Goal: Answer question/provide support: Answer question/provide support

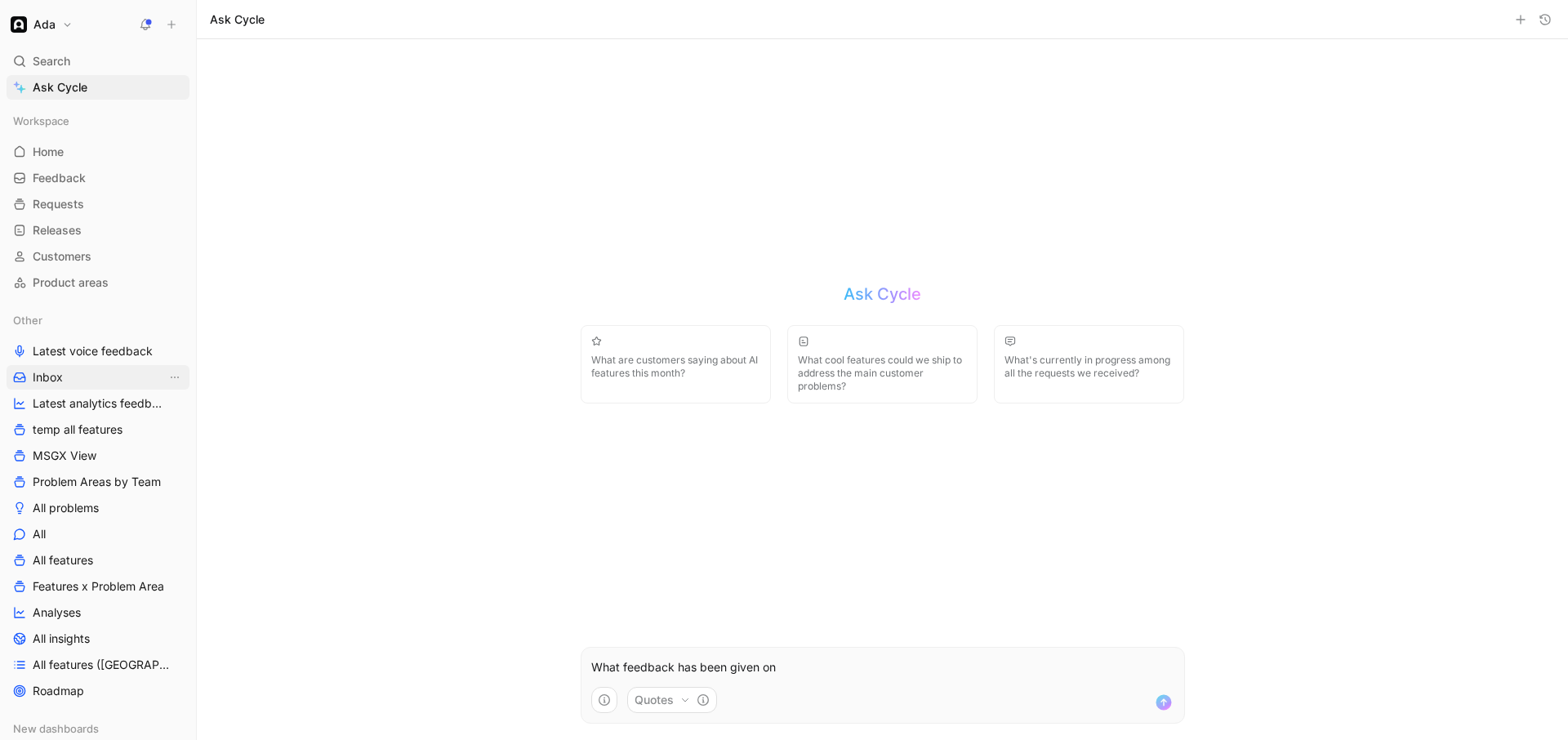
click at [46, 376] on span "Inbox" at bounding box center [47, 377] width 30 height 17
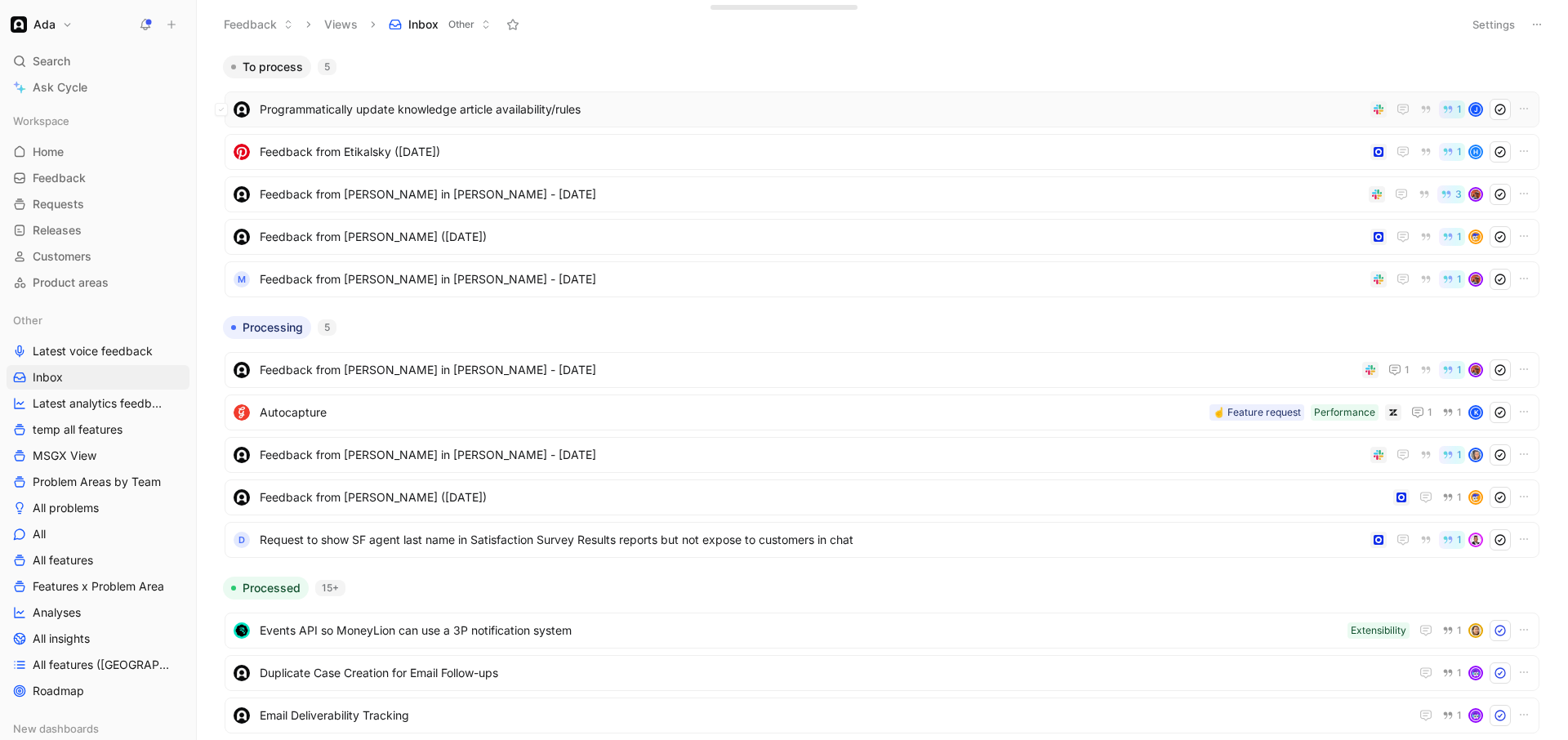
click at [385, 112] on span "Programmatically update knowledge article availability/rules" at bounding box center [812, 110] width 1104 height 20
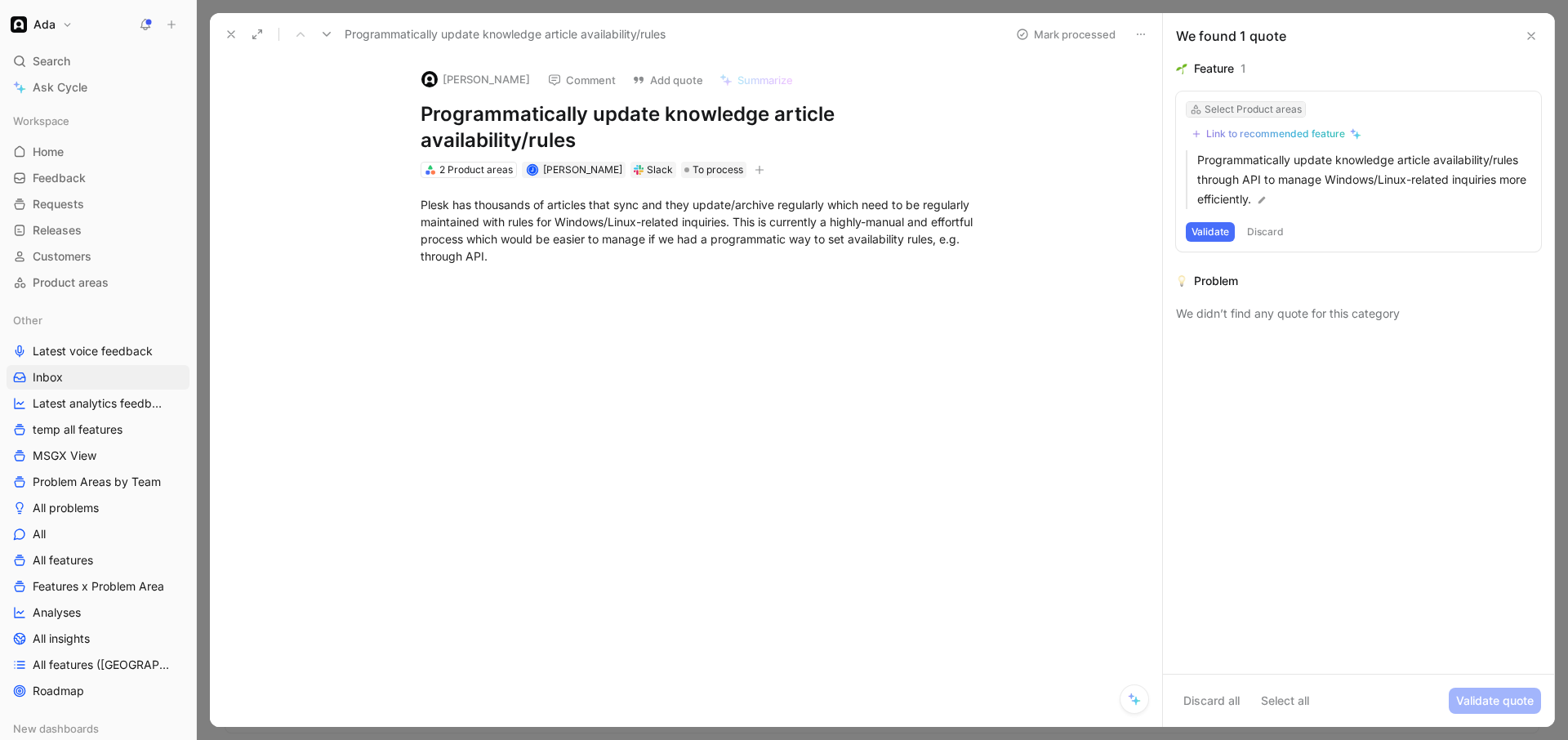
click at [1214, 110] on div "Select Product areas" at bounding box center [1253, 110] width 97 height 17
type input "rules"
click at [1234, 127] on div "Link to recommended feature" at bounding box center [1276, 134] width 139 height 13
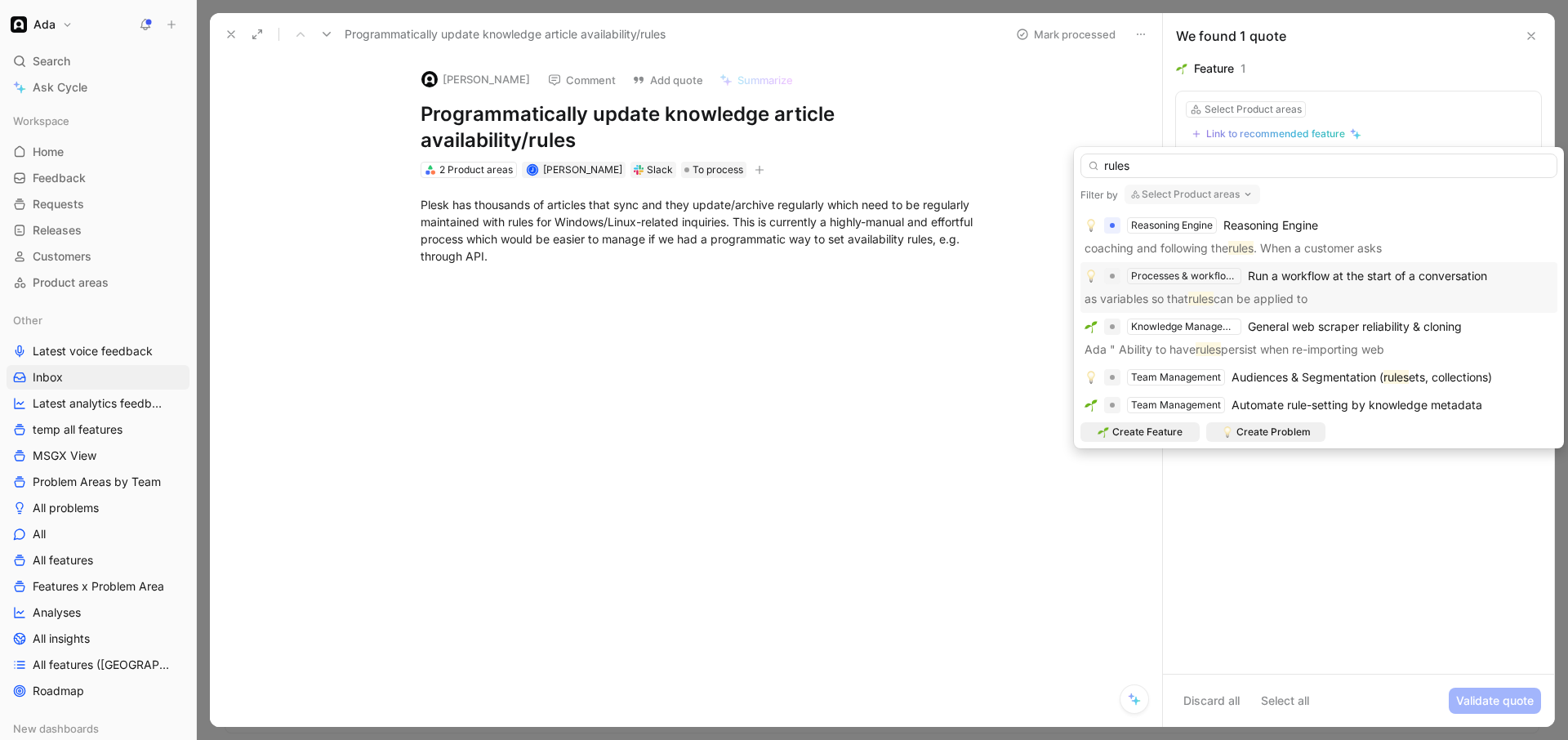
scroll to position [3, 0]
type input "rules"
click at [1302, 377] on span "Audiences & Segmentation (" at bounding box center [1307, 373] width 152 height 14
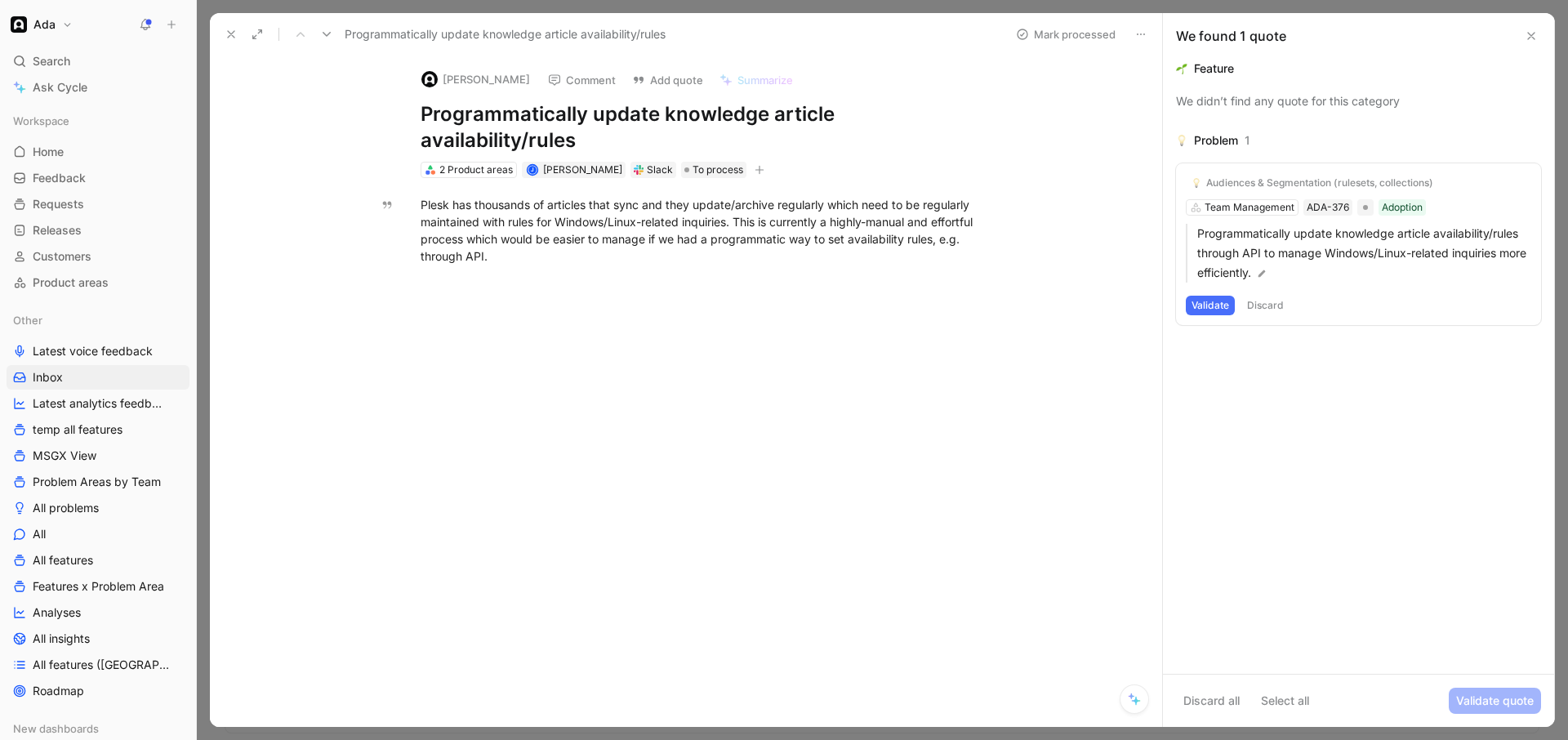
click at [1199, 305] on button "Validate" at bounding box center [1210, 305] width 49 height 20
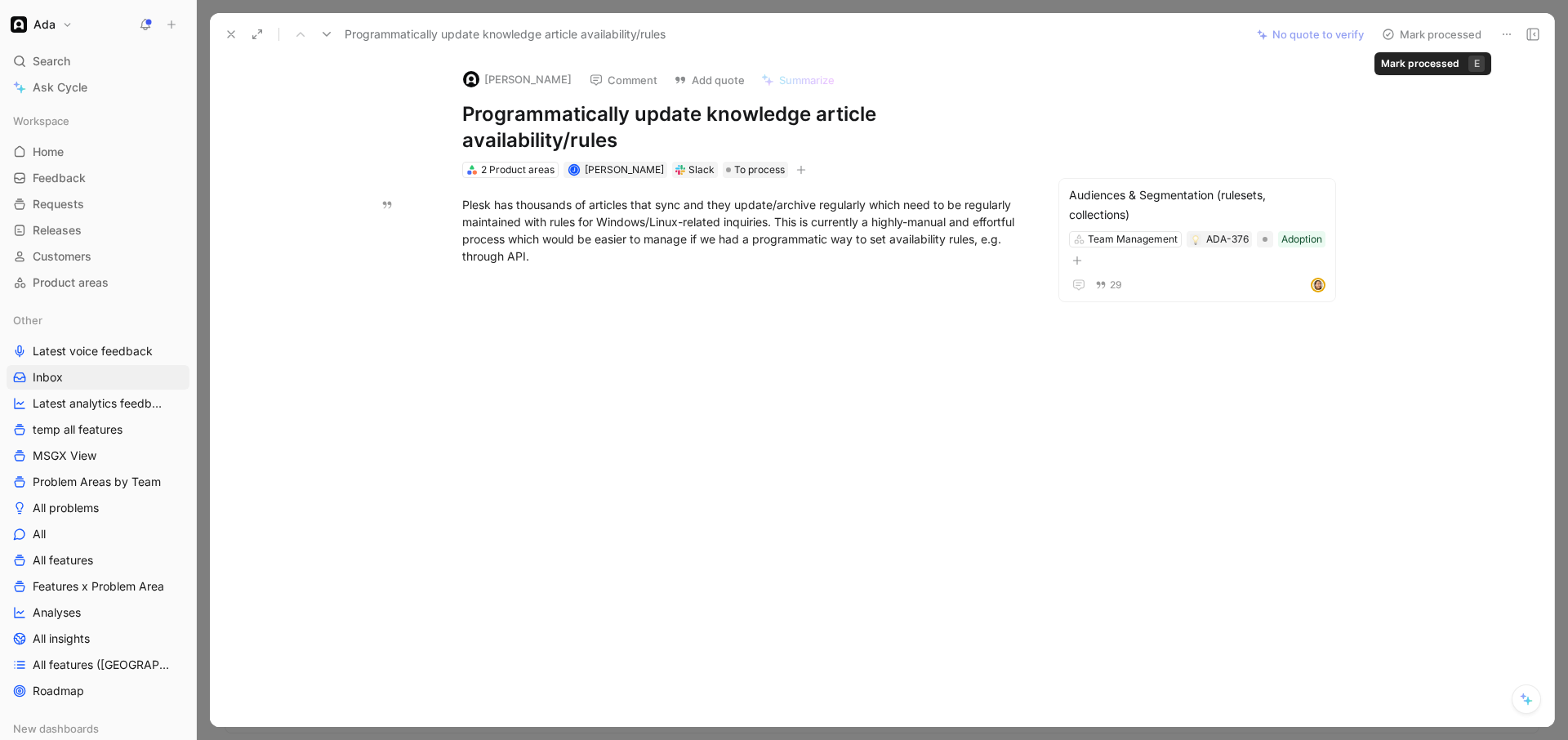
click at [1421, 35] on button "Mark processed" at bounding box center [1431, 33] width 114 height 22
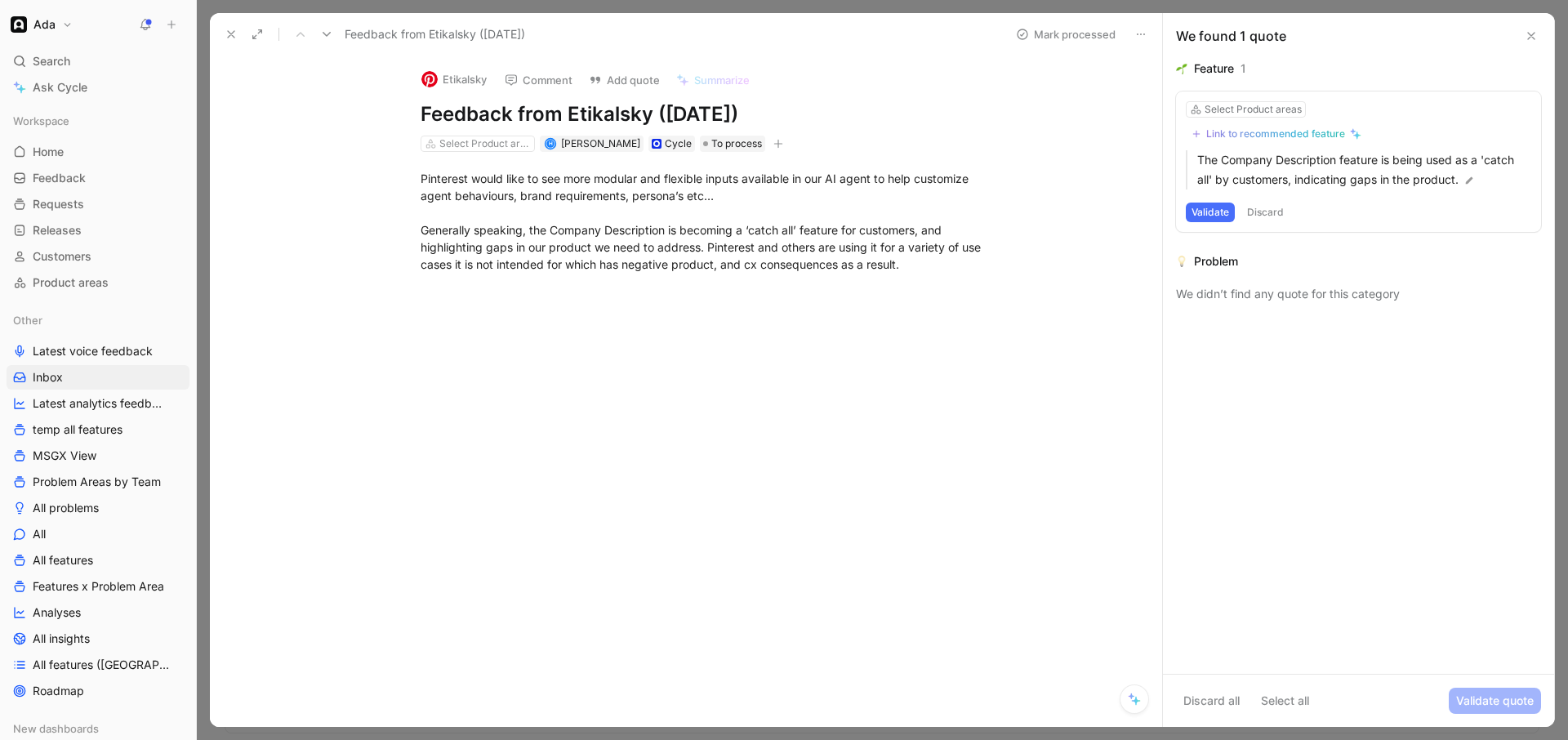
click at [1251, 132] on div "Link to recommended feature" at bounding box center [1276, 134] width 139 height 13
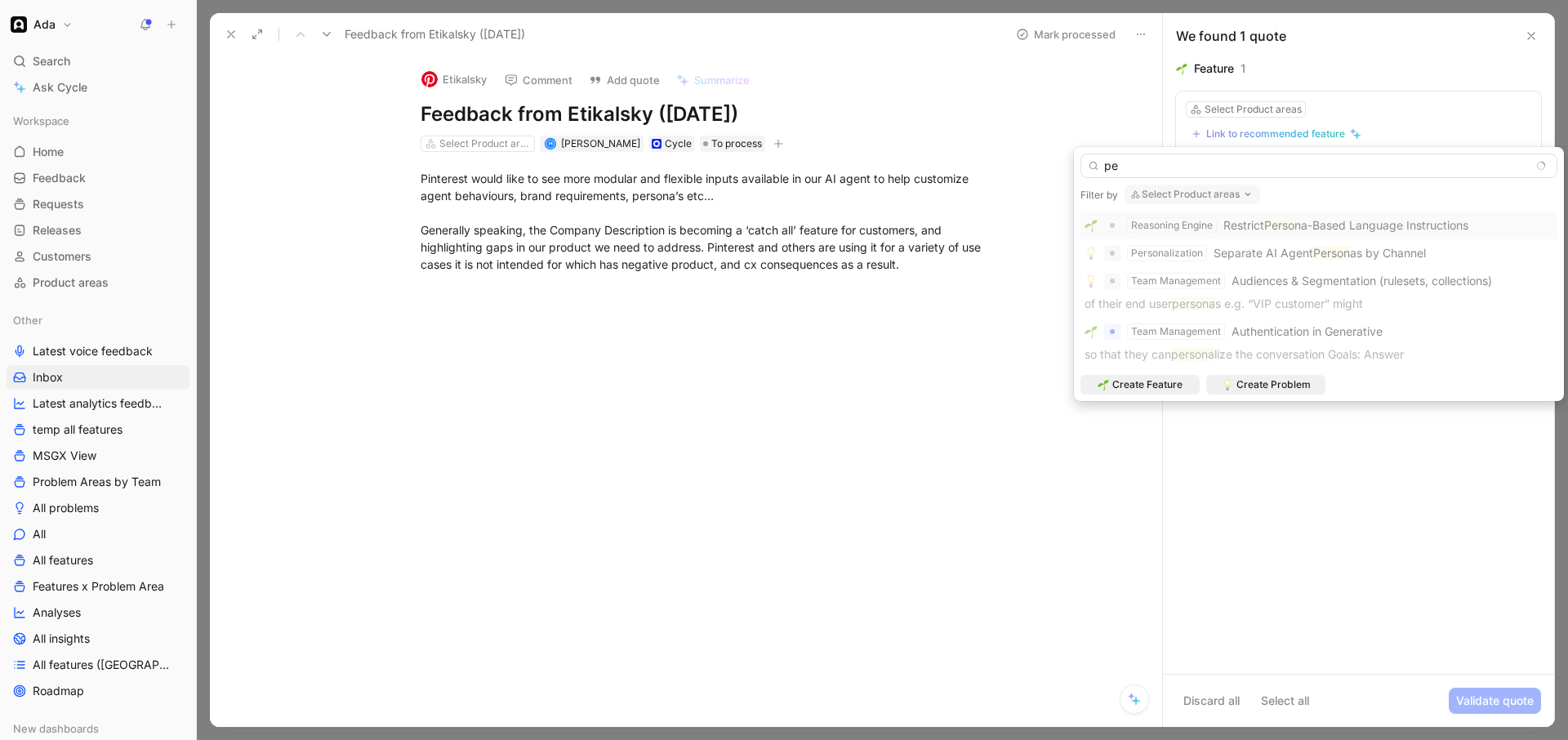
type input "p"
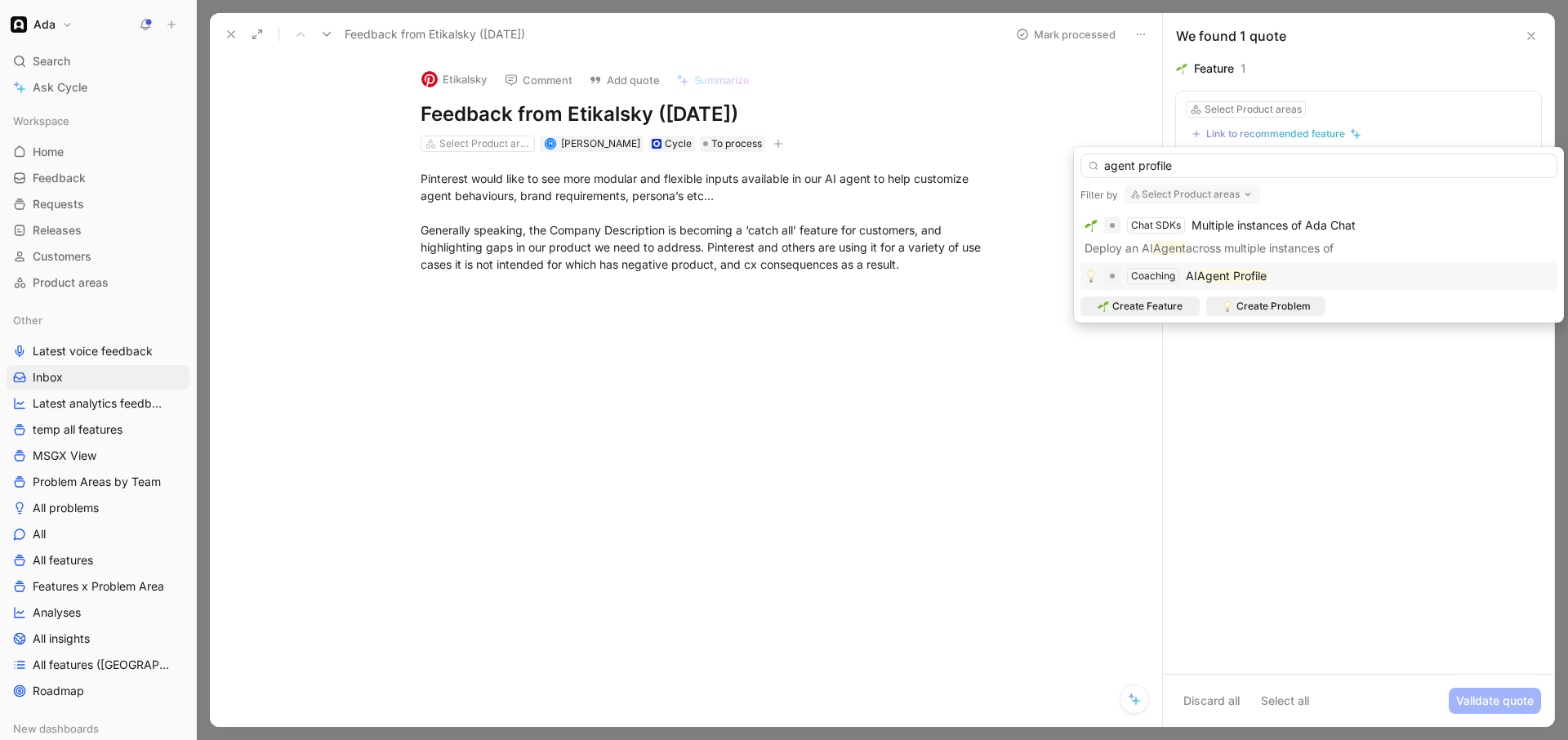
type input "agent profile"
click at [1296, 276] on div "Coaching AI Agent Profile" at bounding box center [1319, 276] width 469 height 20
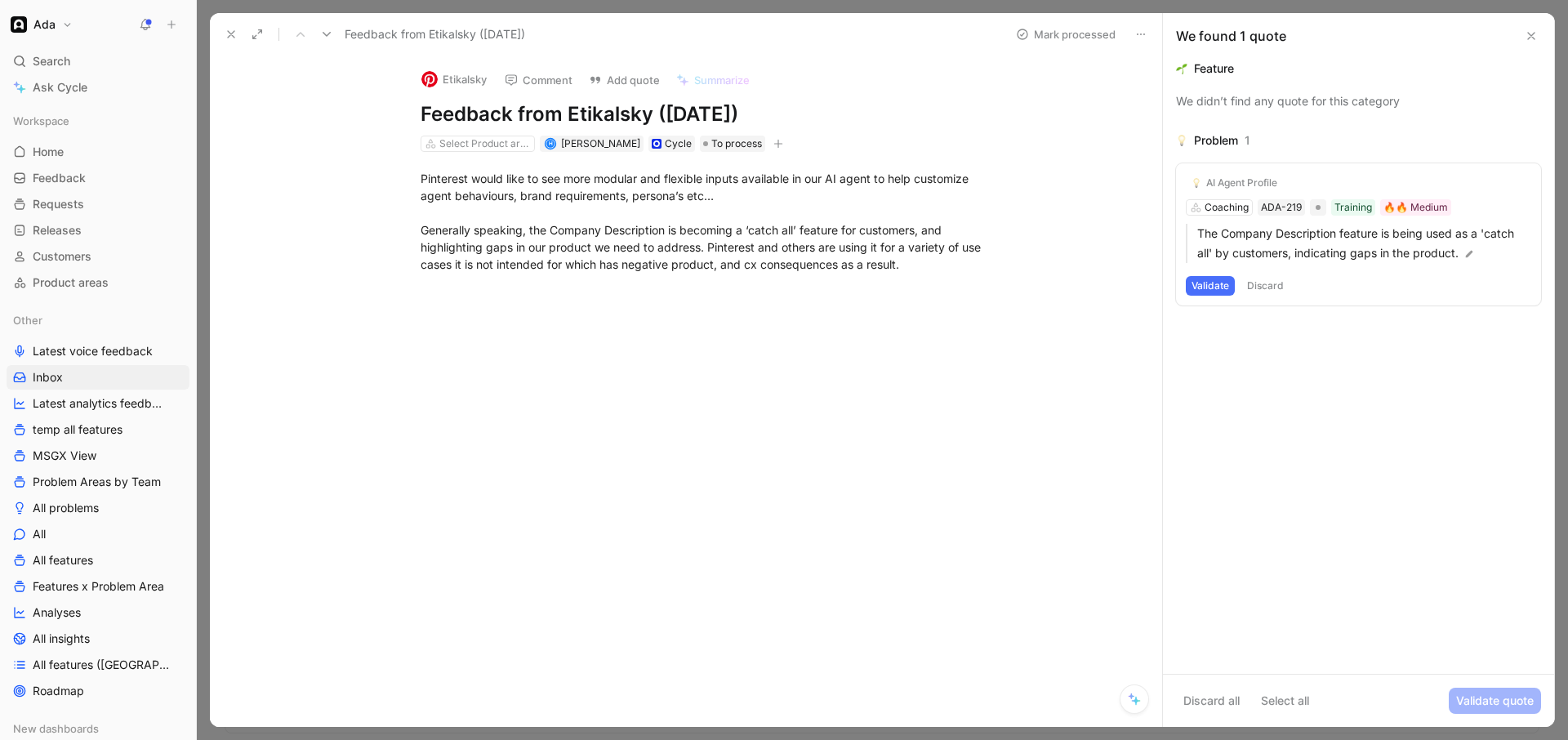
click at [1209, 286] on button "Validate" at bounding box center [1210, 286] width 49 height 20
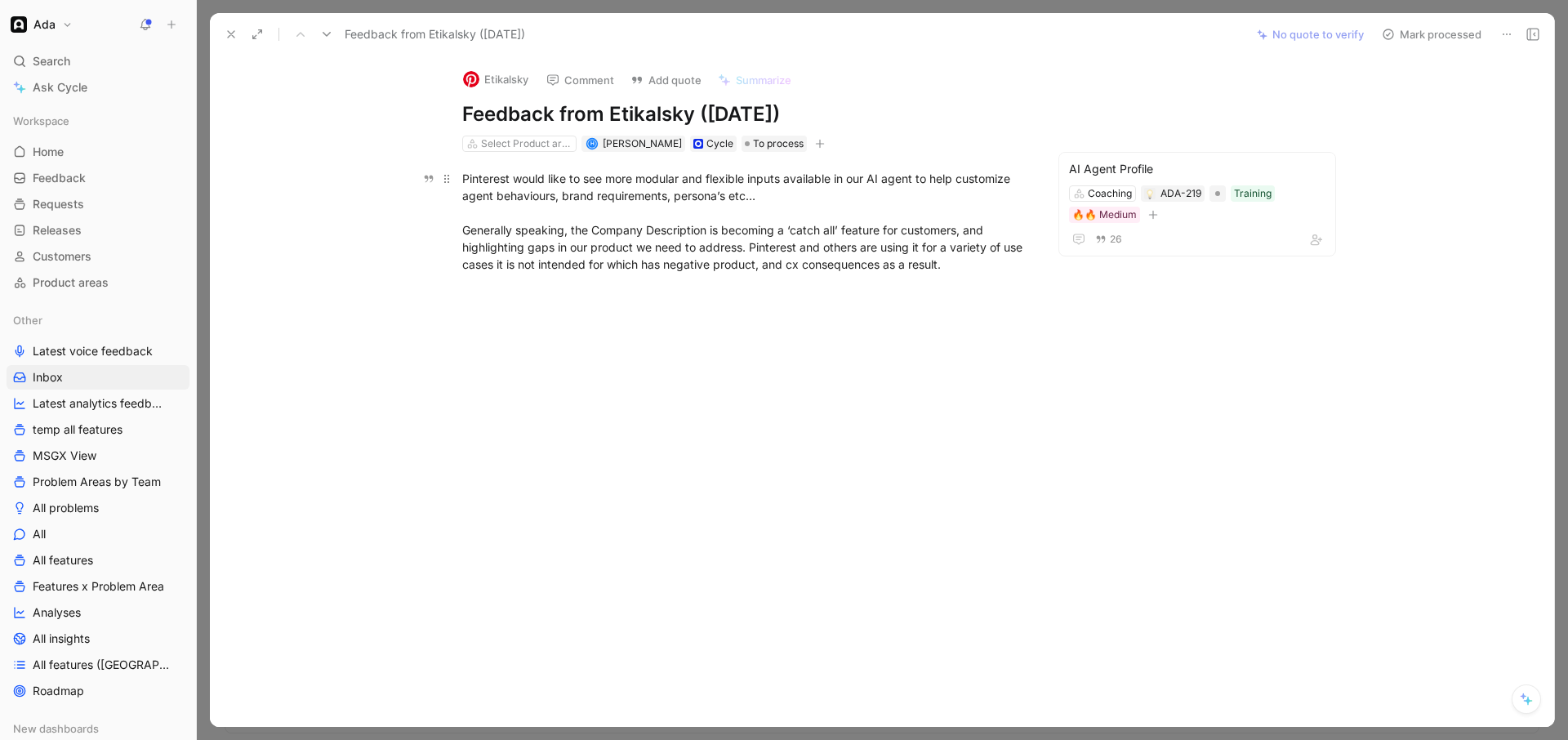
click at [833, 252] on div "Pinterest would like to see more modular and flexible inputs available in our A…" at bounding box center [744, 230] width 565 height 120
click at [1451, 38] on button "Mark processed" at bounding box center [1431, 33] width 114 height 22
click at [582, 86] on button "Comment" at bounding box center [580, 79] width 82 height 22
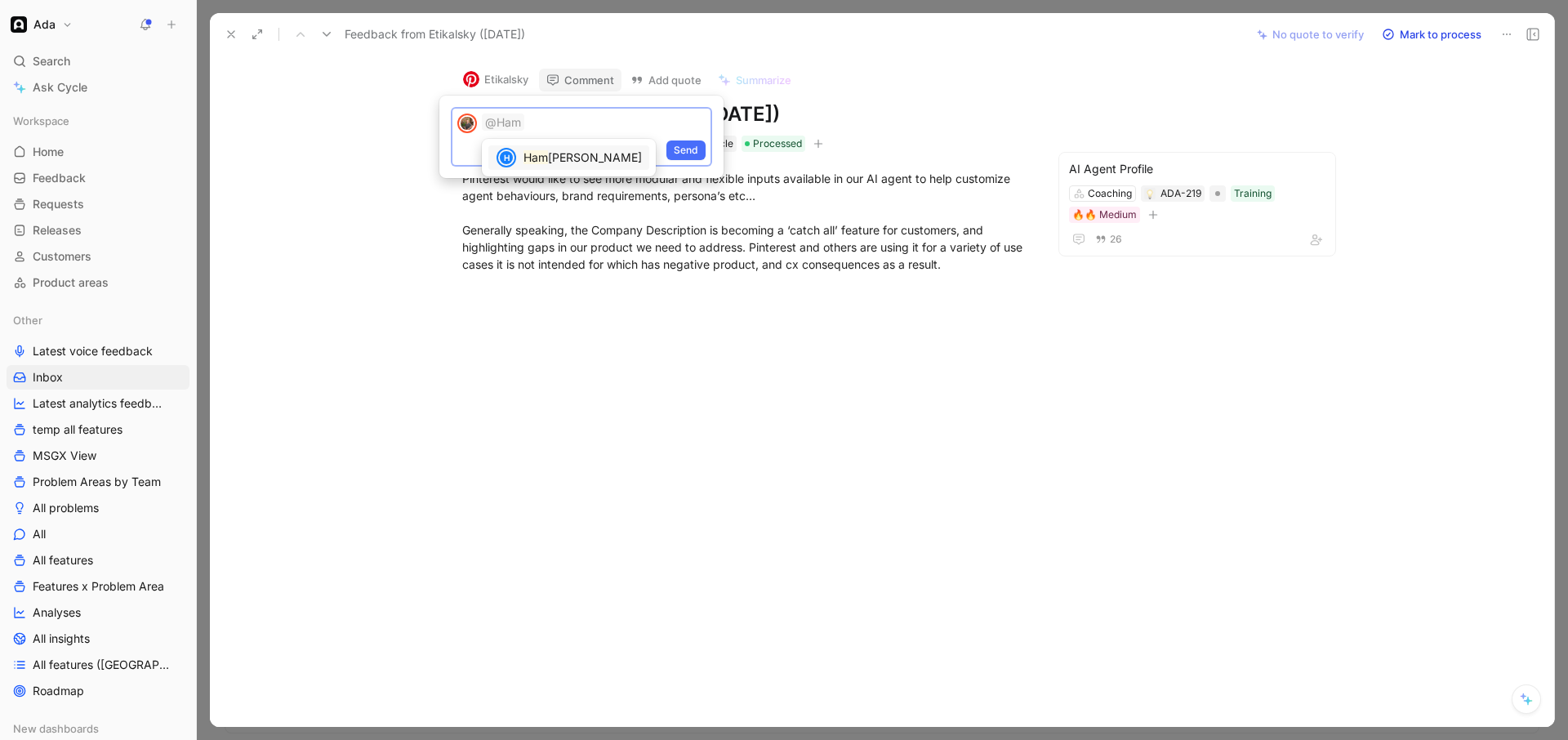
click at [536, 154] on mark "Ham" at bounding box center [535, 156] width 24 height 14
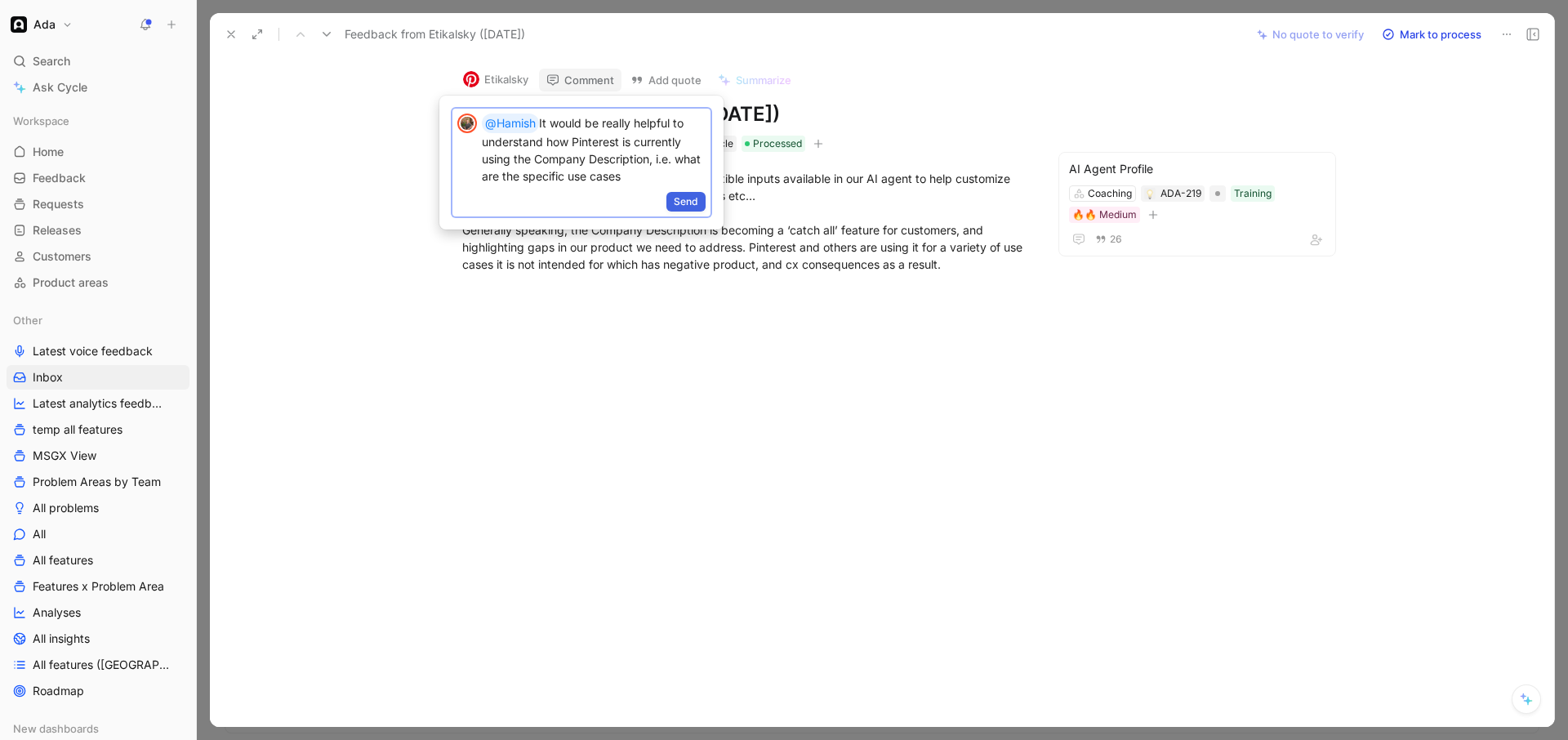
click at [691, 197] on span "Send" at bounding box center [685, 201] width 24 height 17
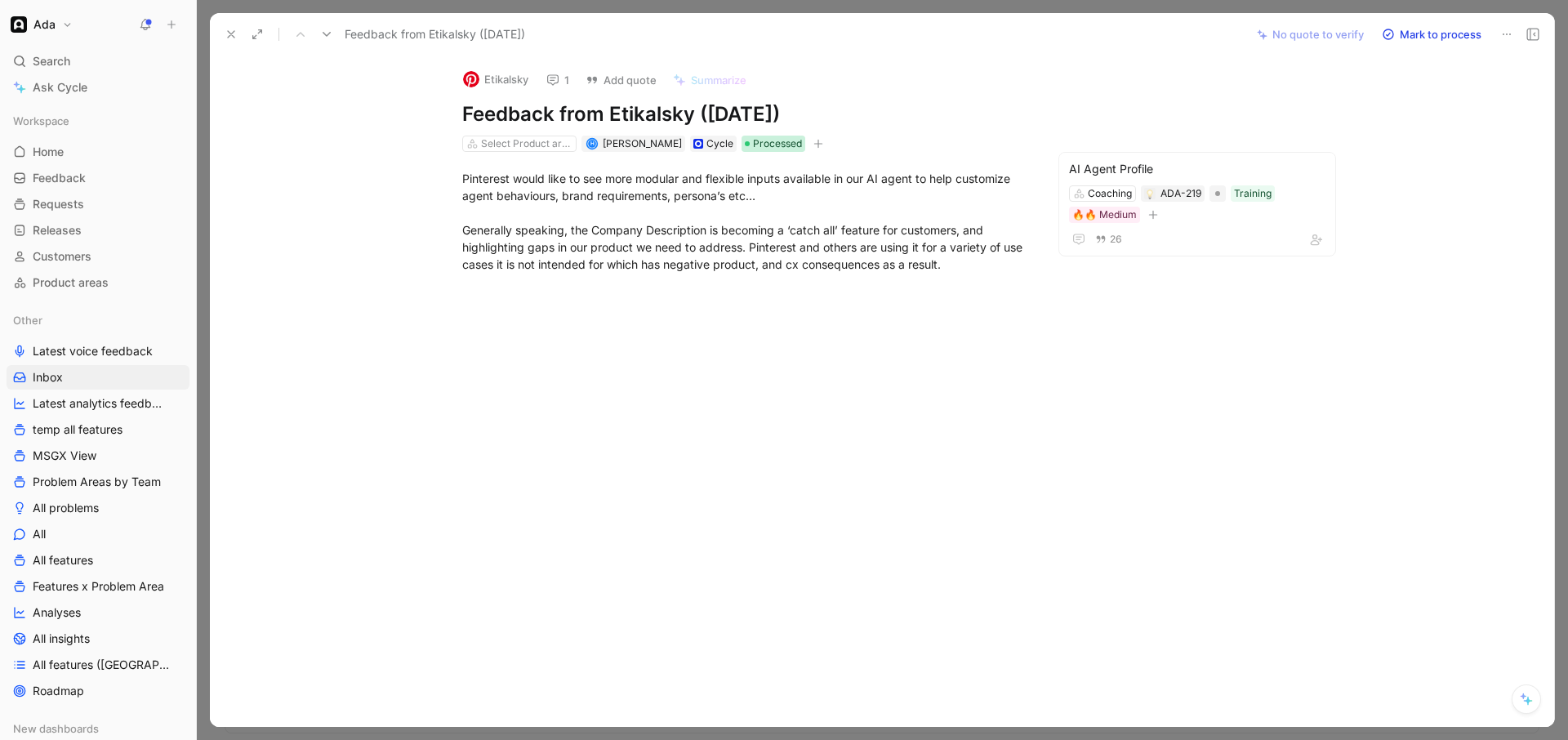
click at [779, 145] on span "Processed" at bounding box center [777, 144] width 49 height 17
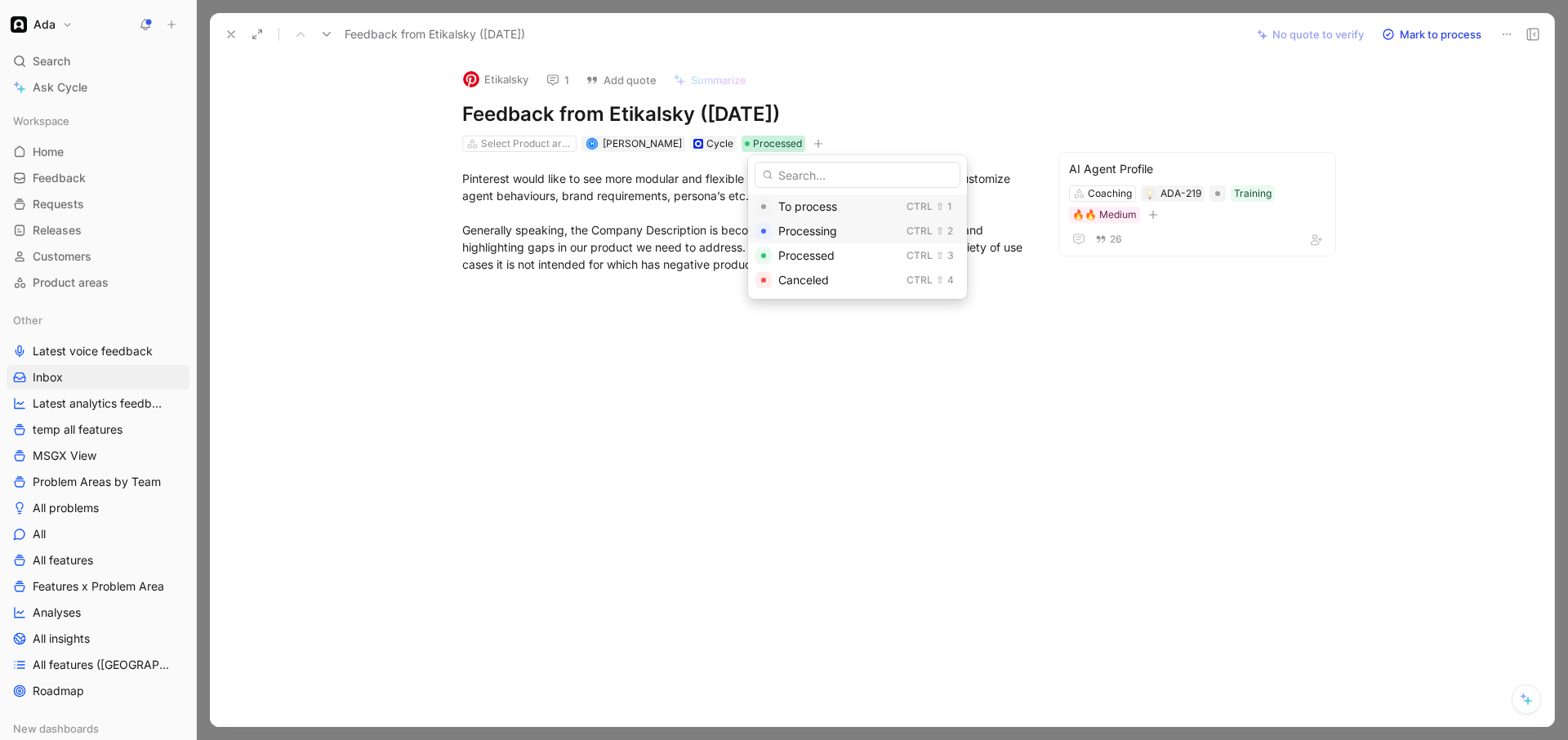
click at [819, 235] on span "Processing" at bounding box center [808, 231] width 59 height 14
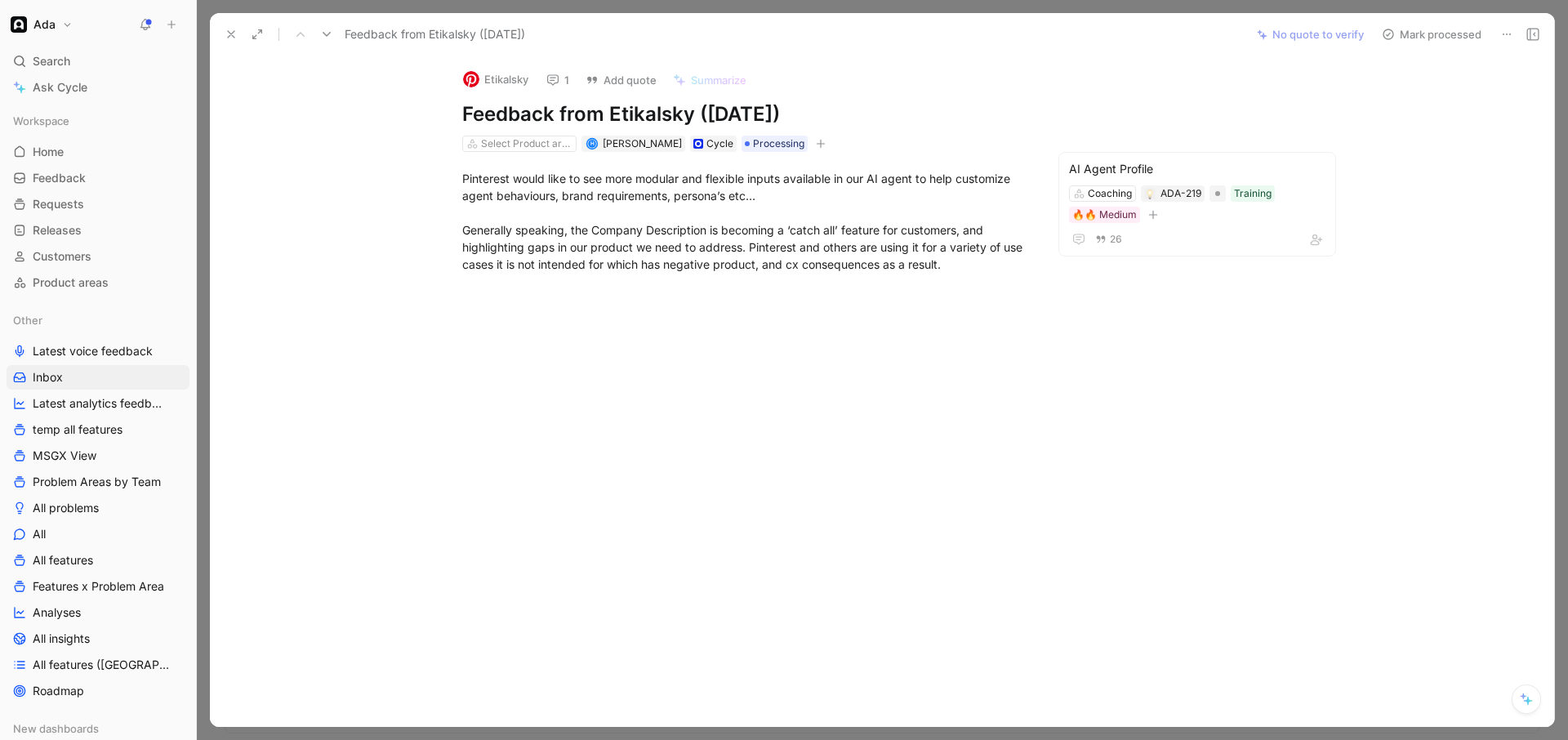
click at [327, 34] on use at bounding box center [326, 34] width 8 height 5
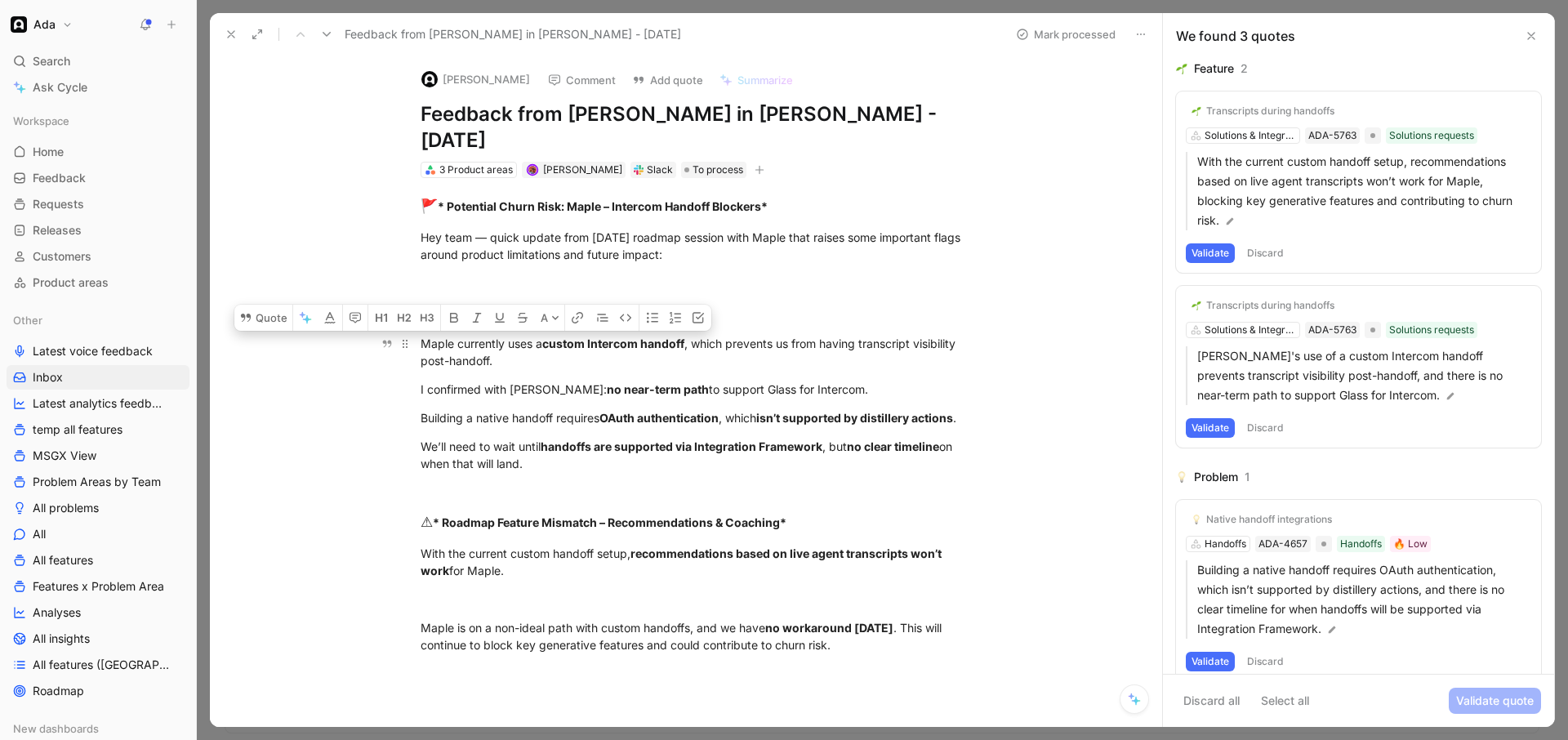
drag, startPoint x: 688, startPoint y: 439, endPoint x: 419, endPoint y: 311, distance: 297.9
click at [419, 311] on div "🚩 * Potential Churn Risk: Maple – Intercom Handoff Blockers* Hey team — quick u…" at bounding box center [703, 439] width 918 height 522
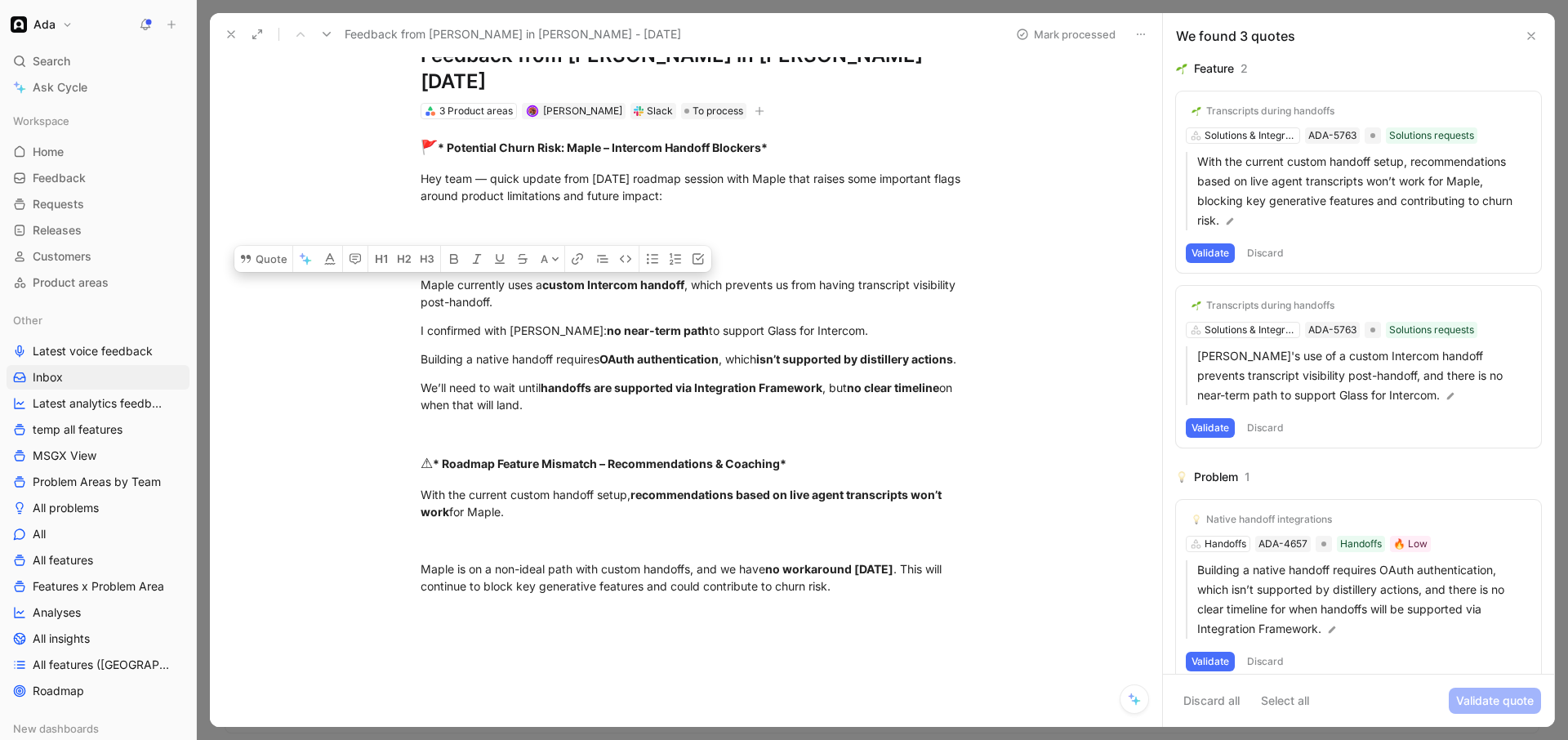
scroll to position [64, 0]
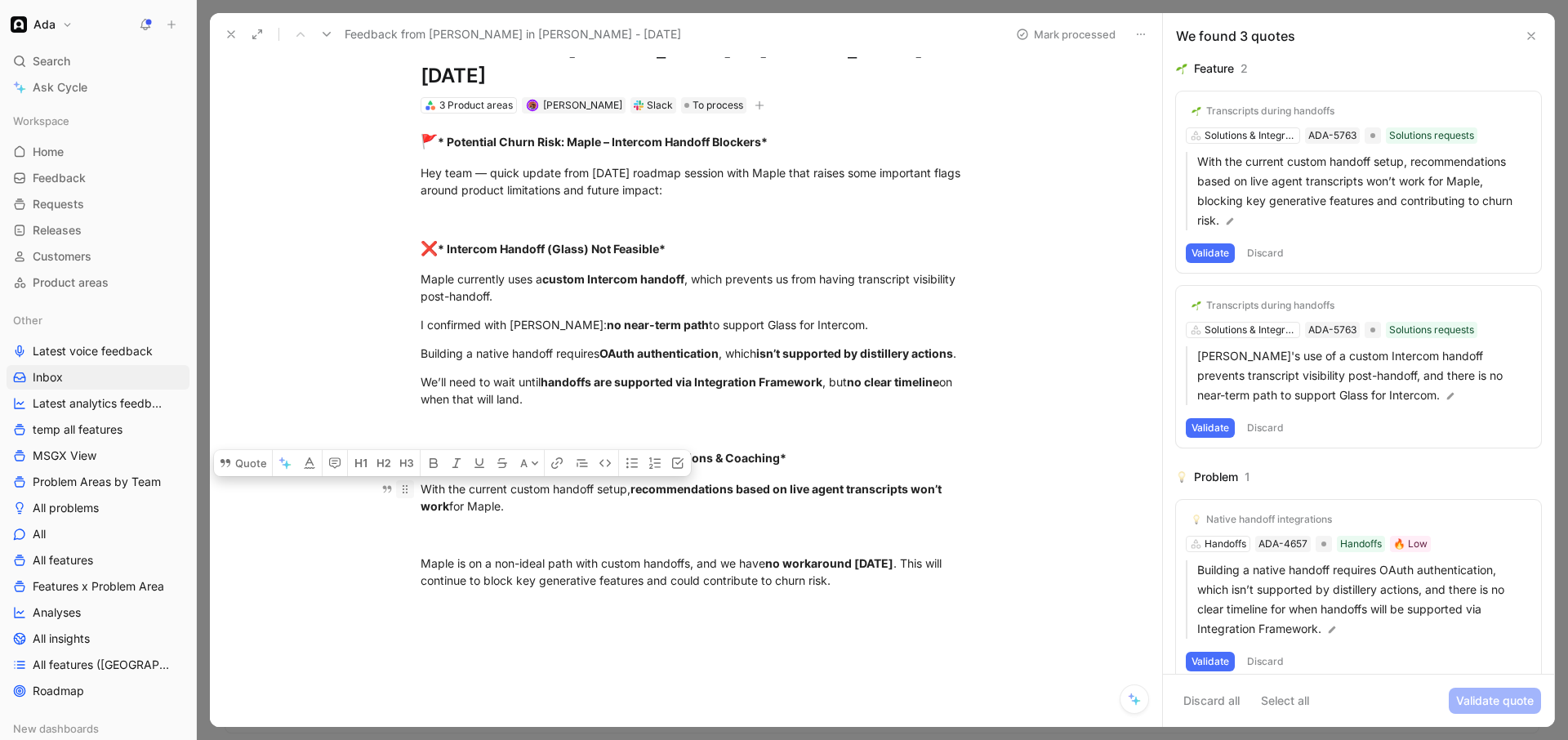
drag, startPoint x: 521, startPoint y: 484, endPoint x: 411, endPoint y: 462, distance: 112.2
click at [411, 475] on p "With the current custom handoff setup, recommendations based on live agent tran…" at bounding box center [703, 497] width 627 height 44
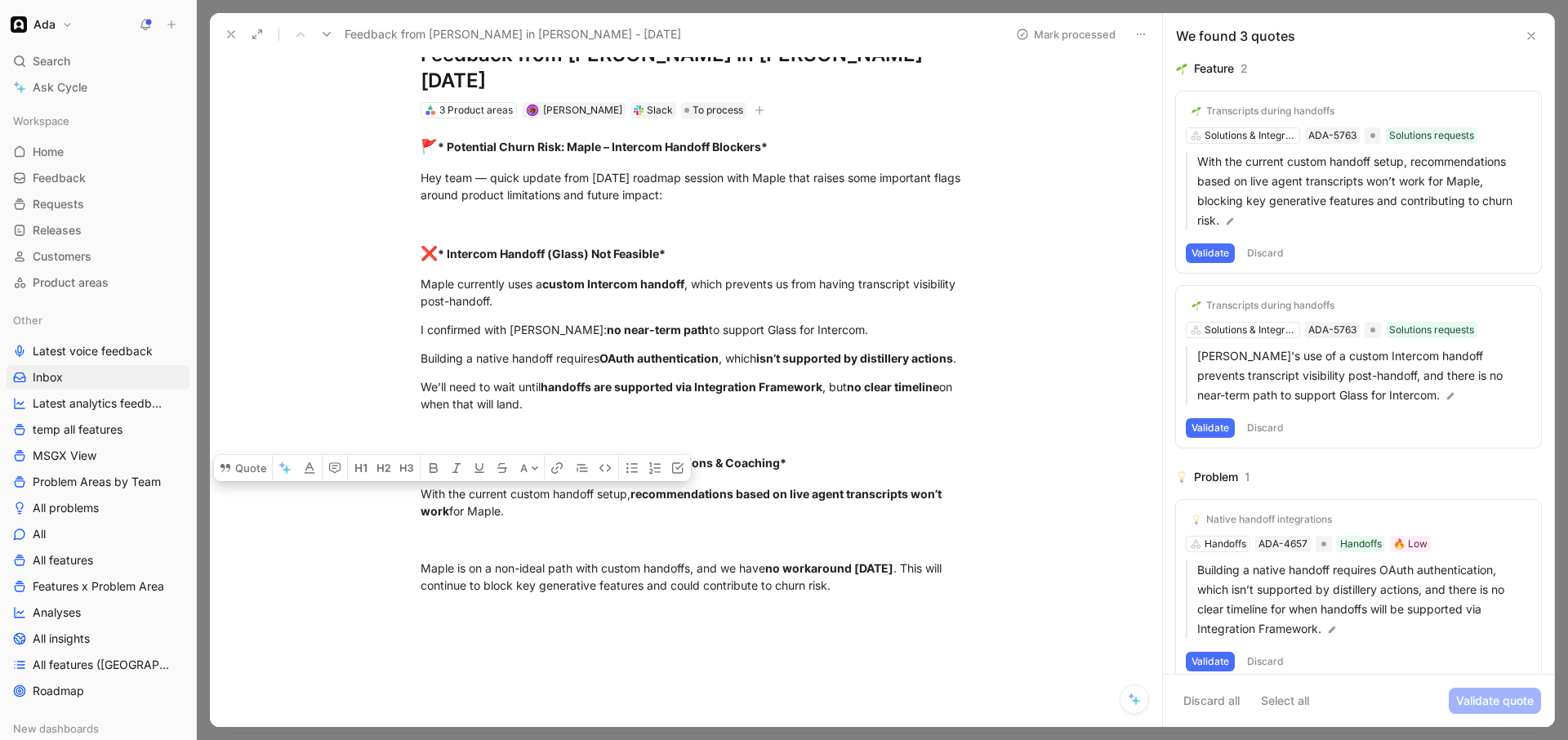
scroll to position [62, 0]
click at [673, 371] on p "We’ll need to wait until handoffs are supported via Integration Framework , but…" at bounding box center [703, 393] width 627 height 44
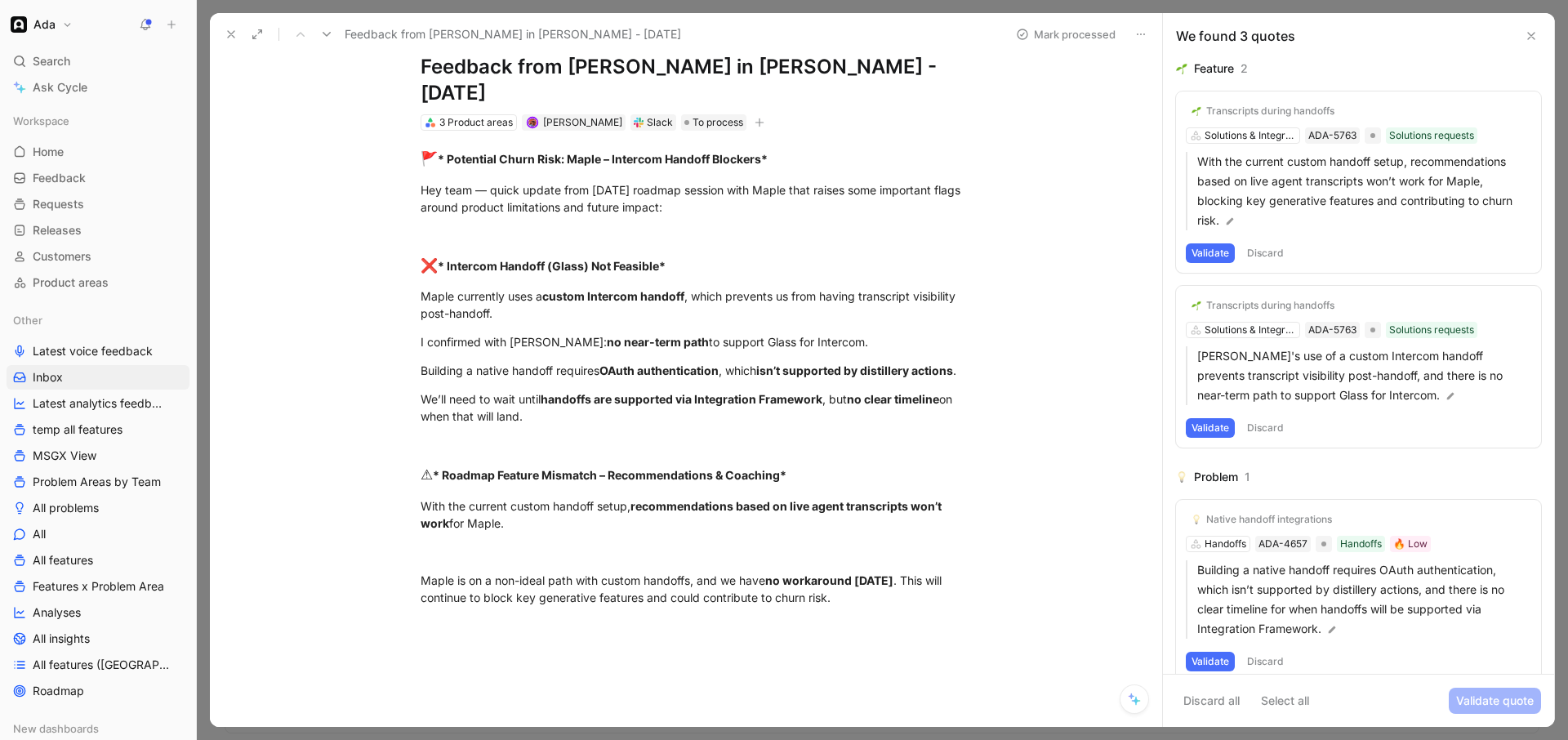
scroll to position [40, 0]
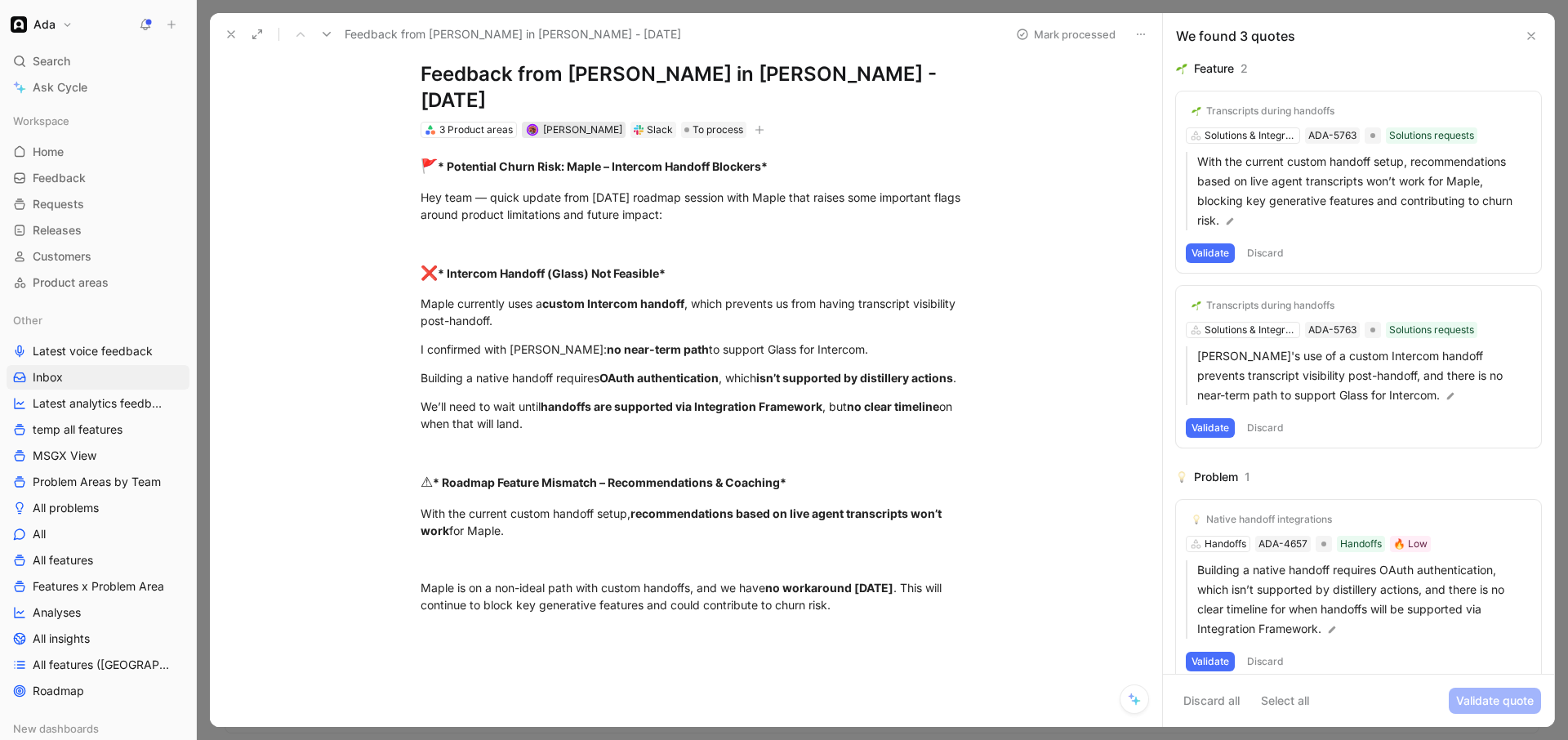
click at [557, 123] on span "[PERSON_NAME]" at bounding box center [582, 129] width 79 height 12
click at [552, 123] on span "[PERSON_NAME]" at bounding box center [582, 129] width 79 height 12
type input "kae"
click at [570, 167] on mark "Kae" at bounding box center [565, 166] width 21 height 14
click at [726, 122] on span "To process" at bounding box center [718, 130] width 51 height 17
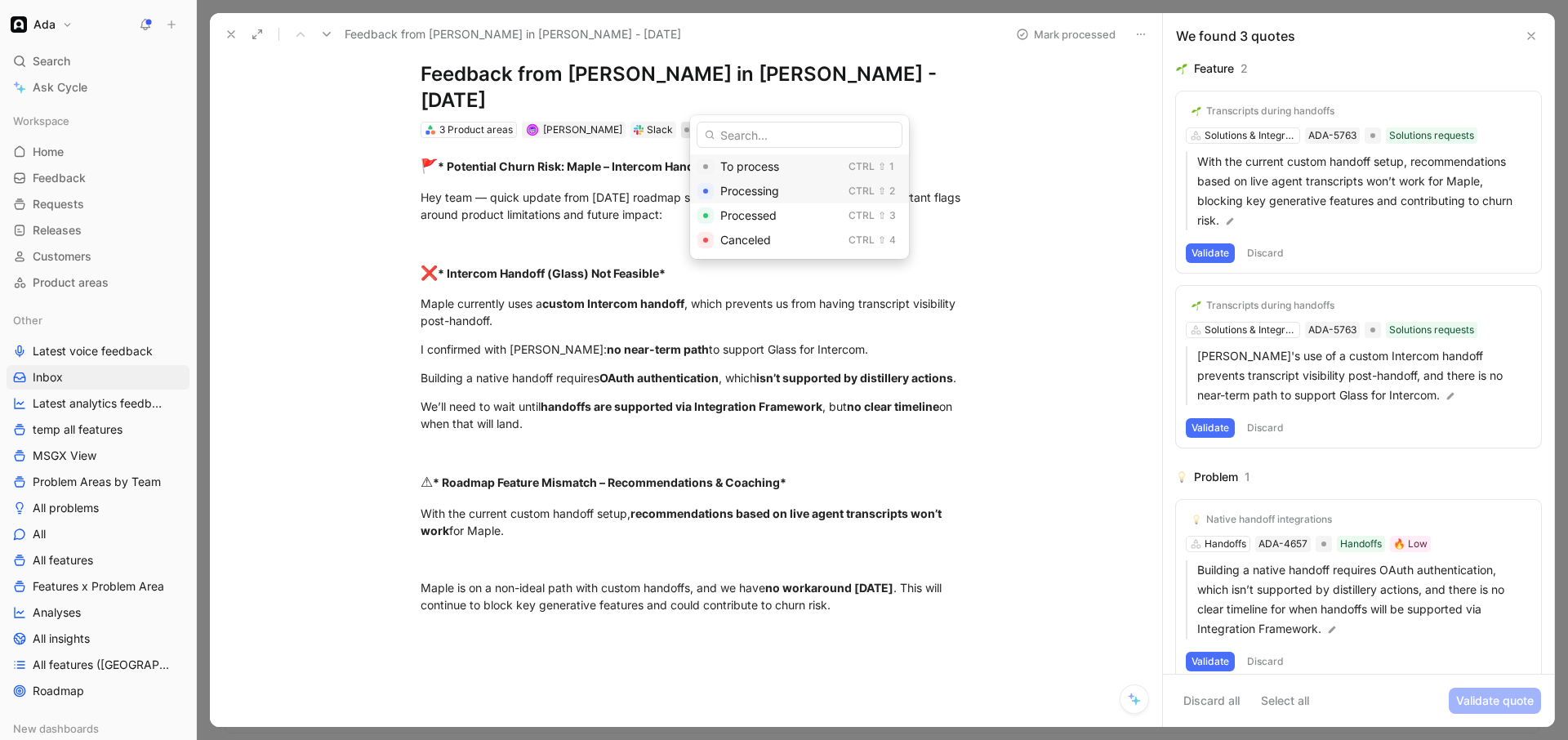
click at [726, 186] on span "Processing" at bounding box center [749, 191] width 59 height 14
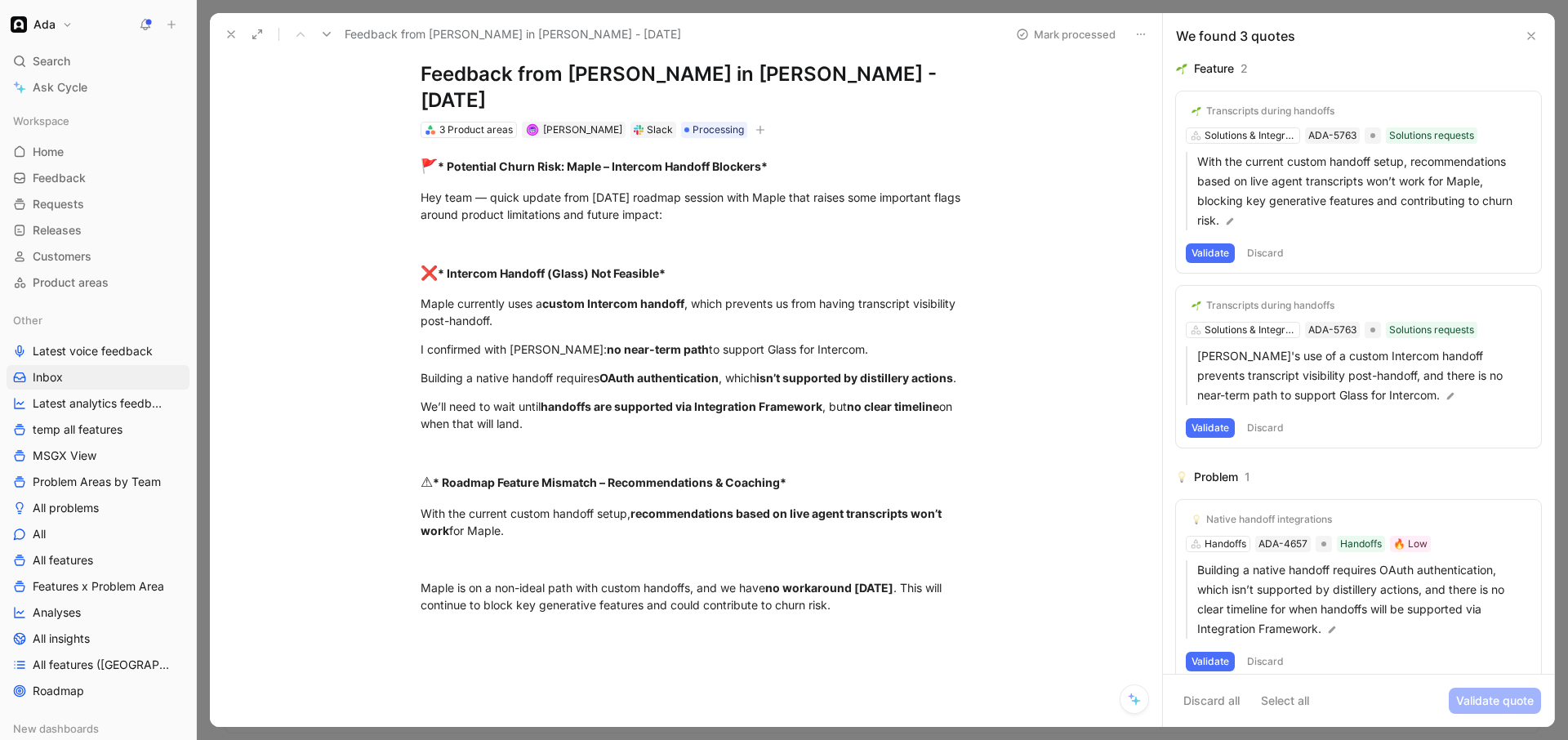
scroll to position [5, 0]
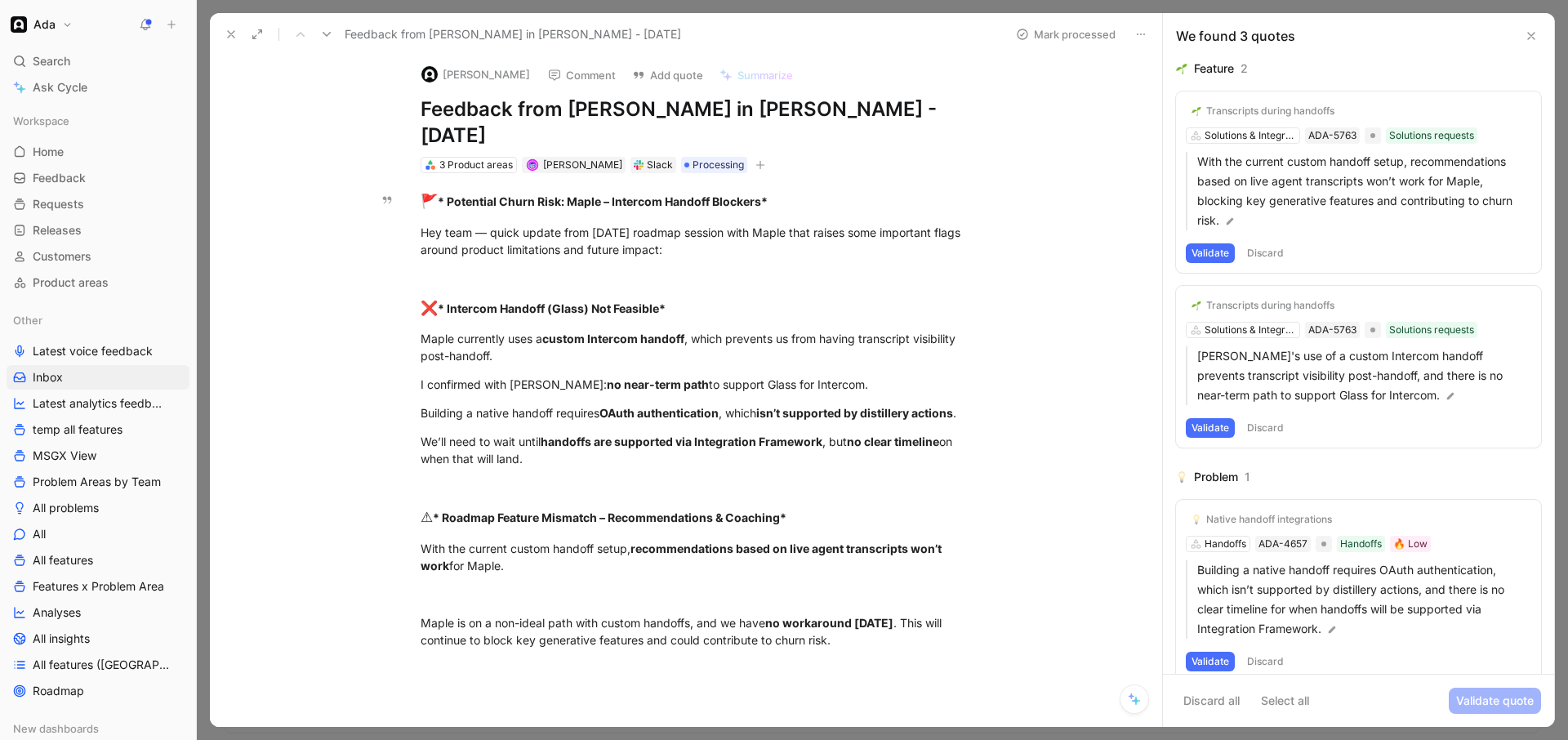
click at [540, 77] on button "Comment" at bounding box center [581, 75] width 82 height 22
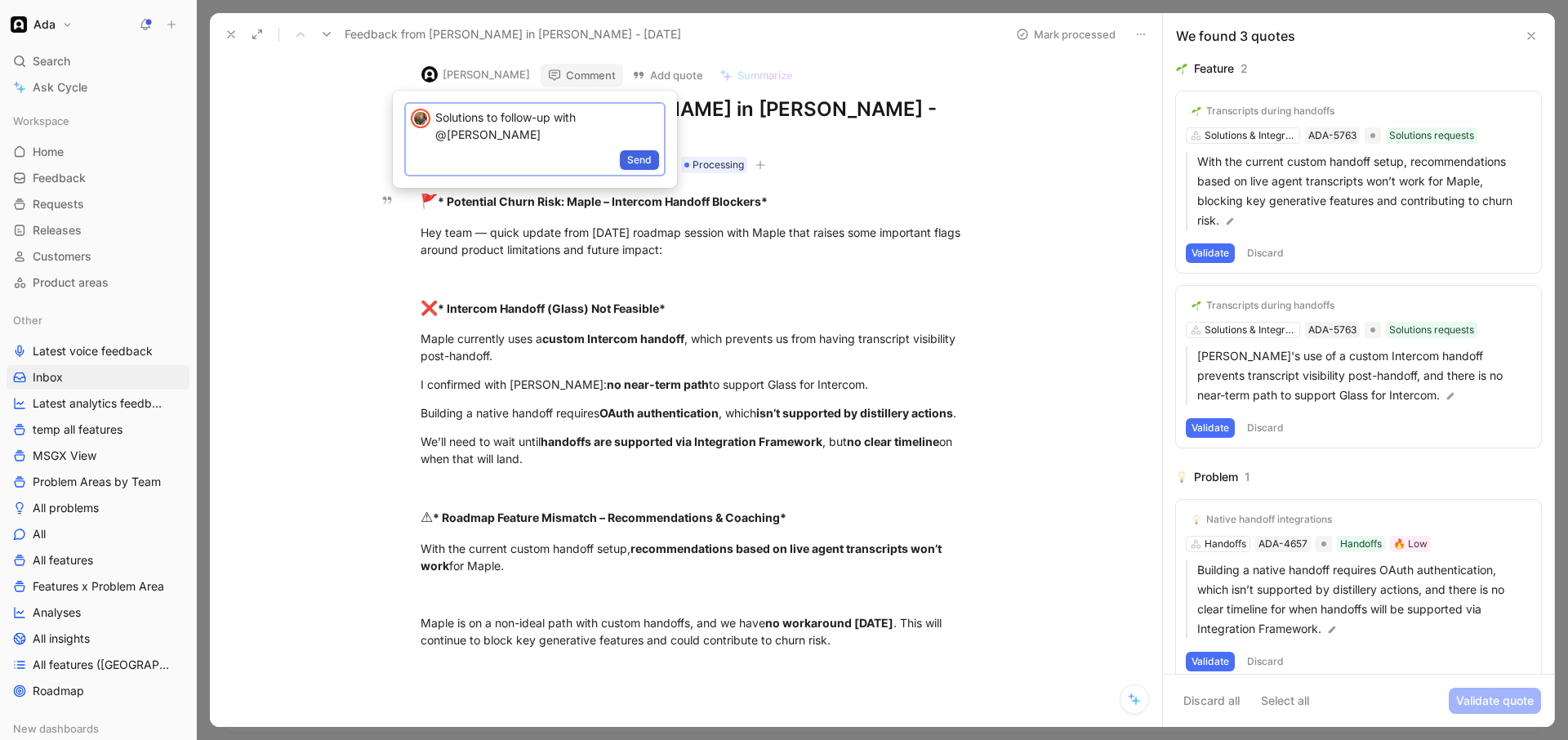
click at [646, 158] on span "Send" at bounding box center [639, 160] width 24 height 17
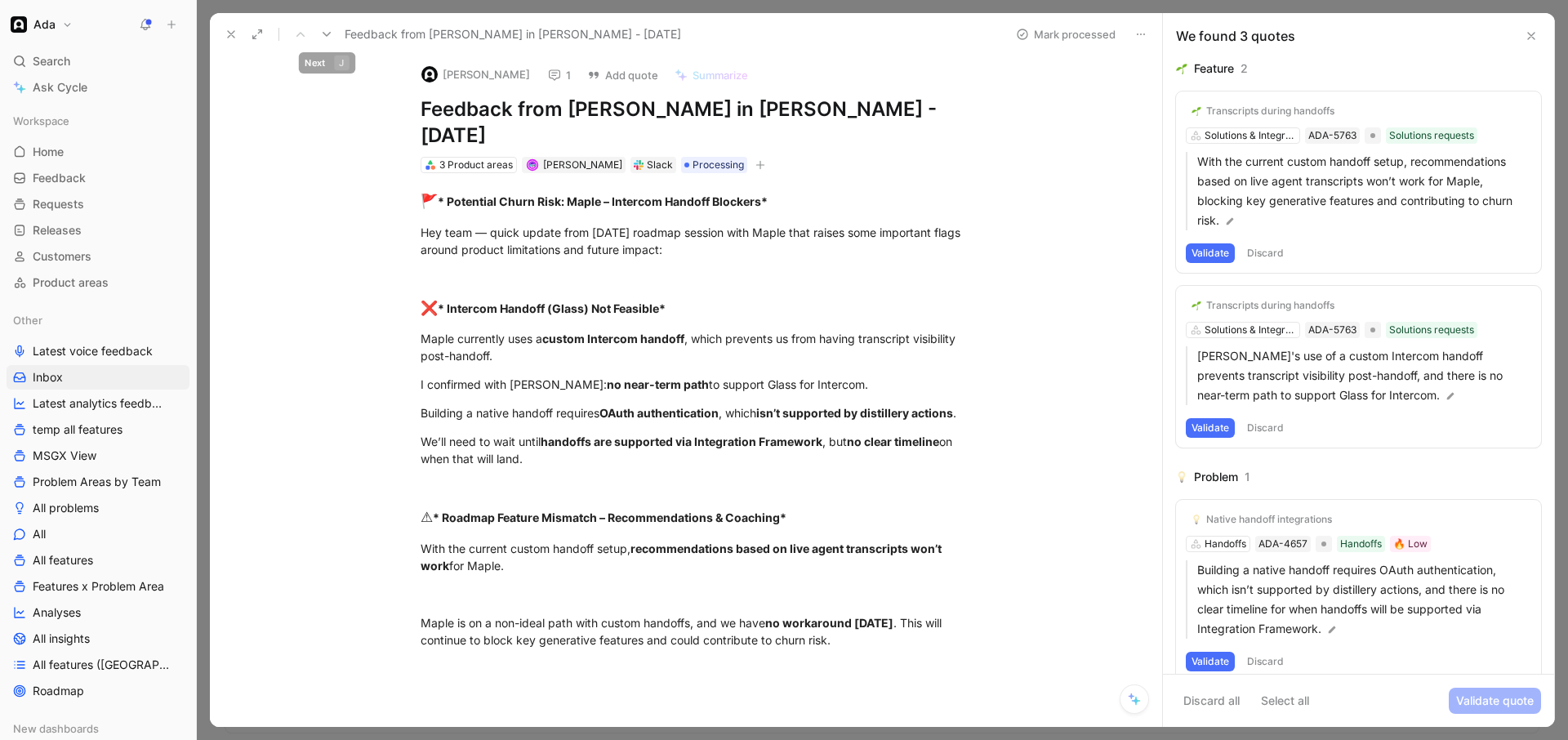
click at [323, 33] on use at bounding box center [326, 34] width 8 height 5
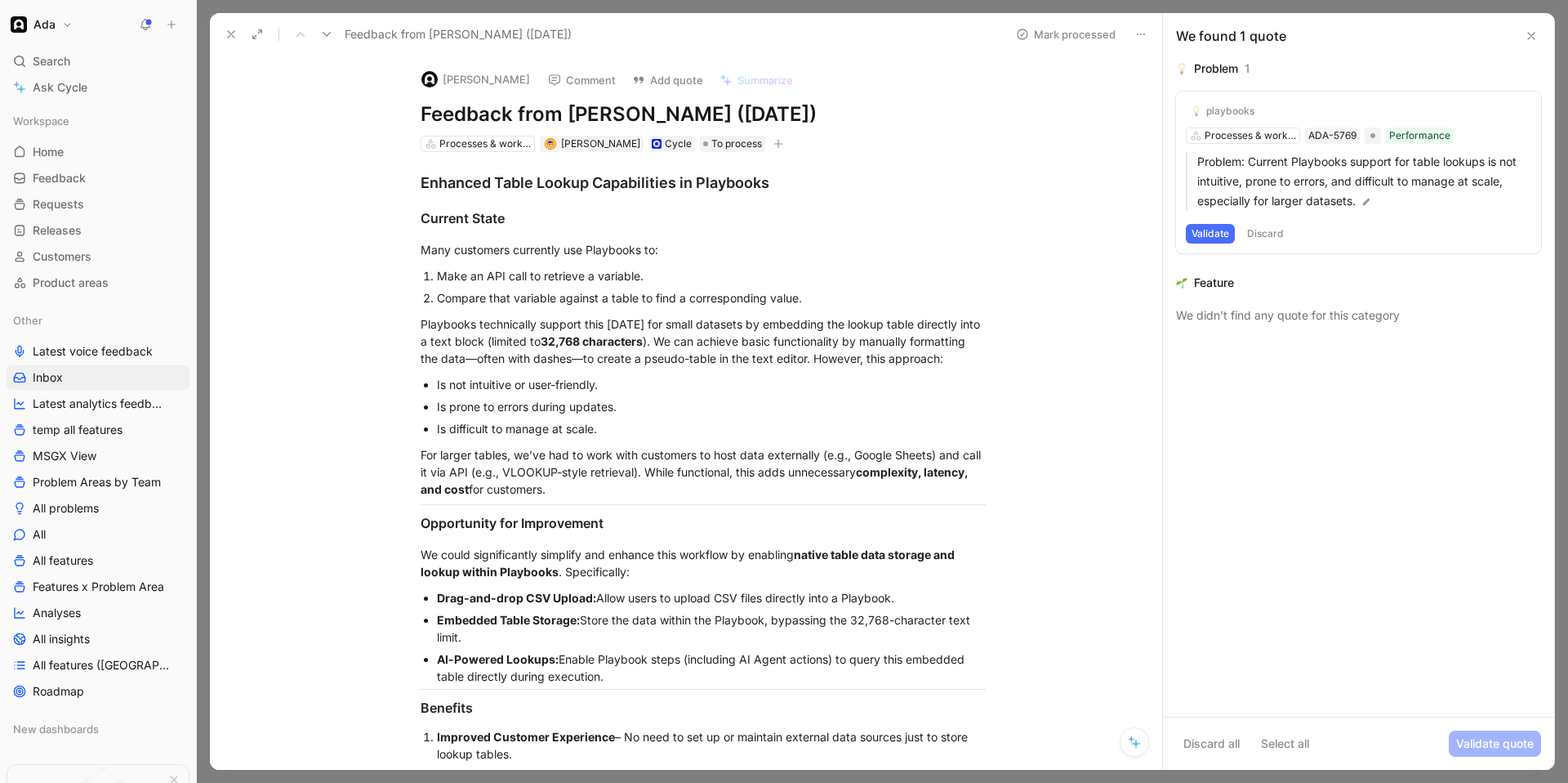
scroll to position [37, 0]
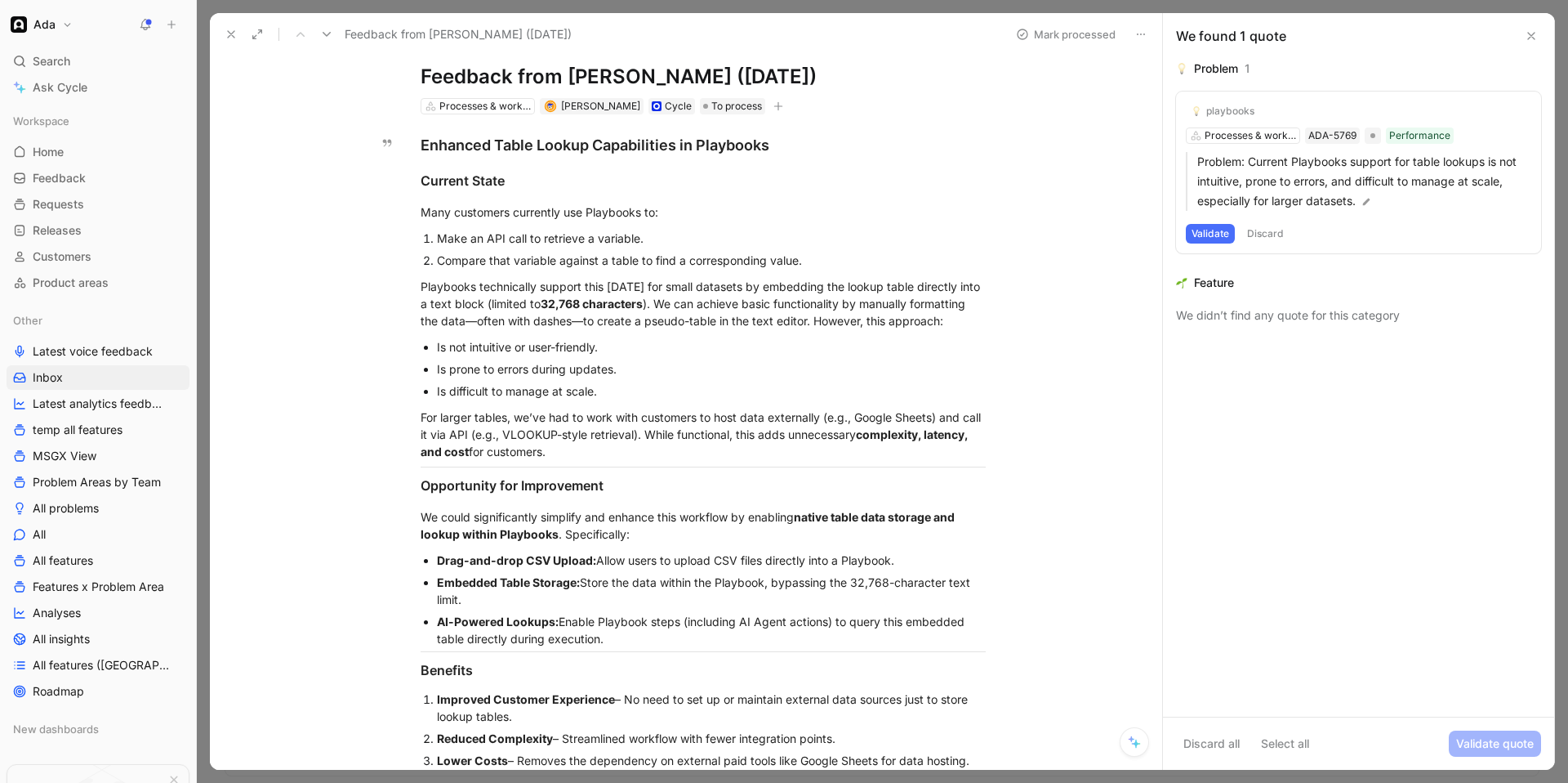
click at [327, 29] on icon at bounding box center [326, 34] width 13 height 13
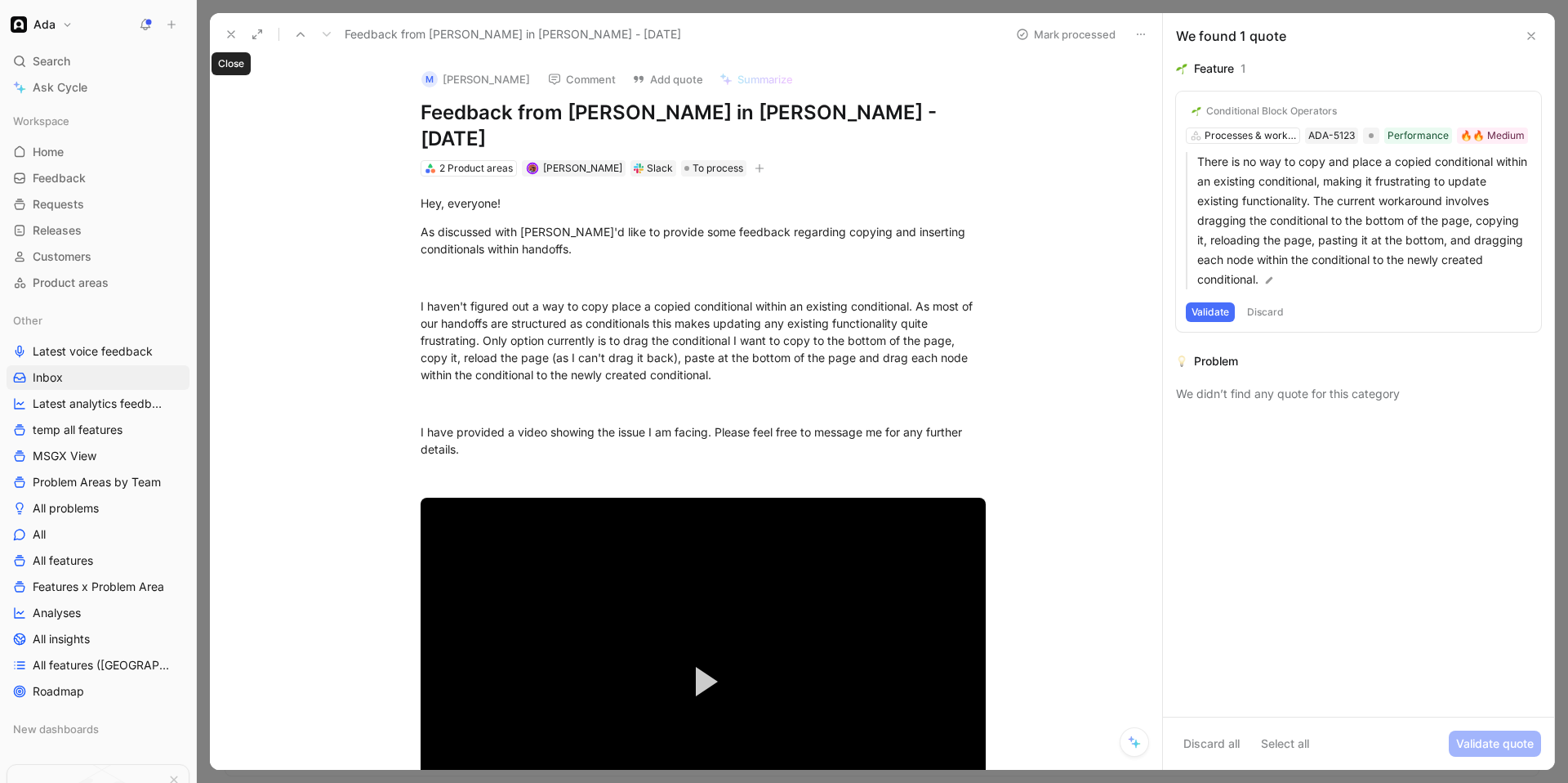
click at [230, 34] on use at bounding box center [231, 34] width 7 height 7
